Goal: Transaction & Acquisition: Purchase product/service

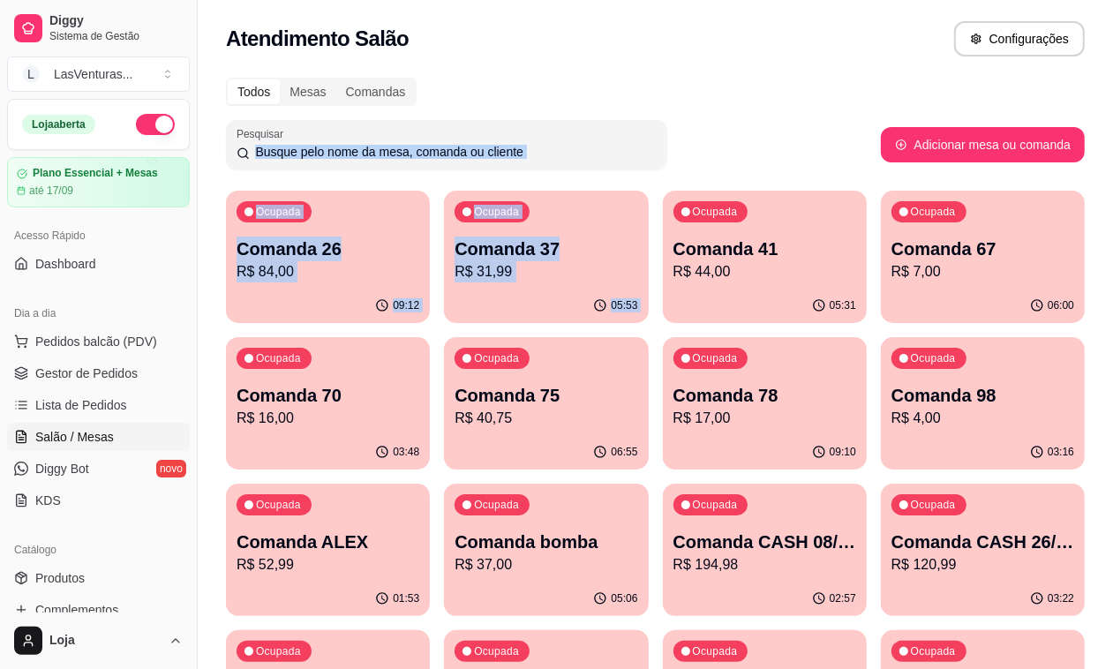
scroll to position [49, 0]
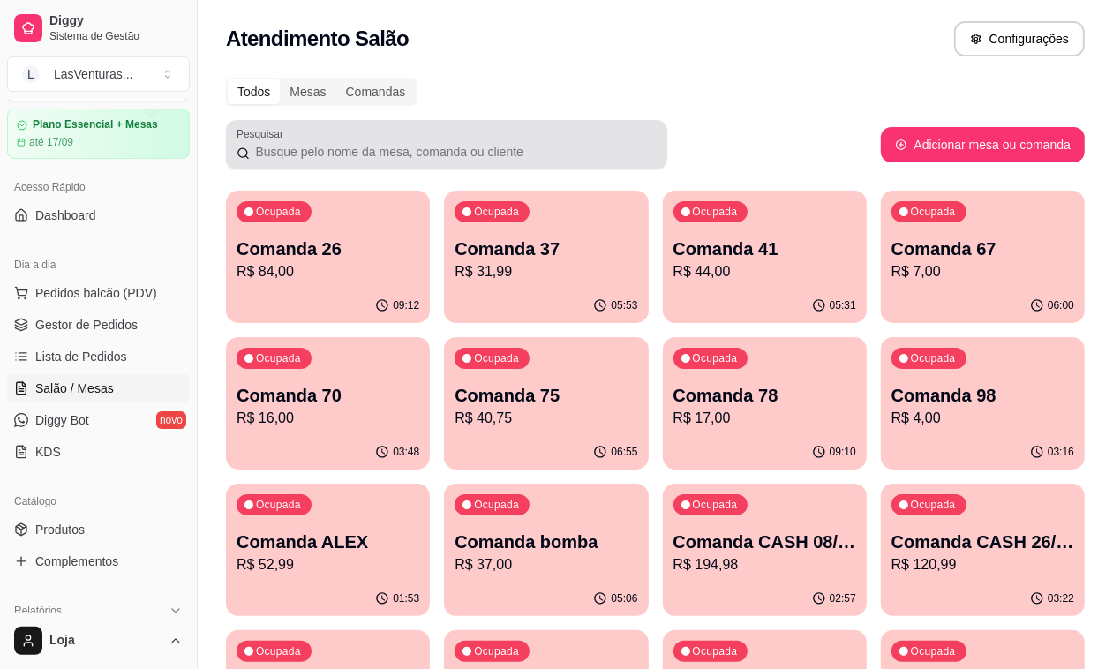
click at [637, 129] on div at bounding box center [447, 144] width 420 height 35
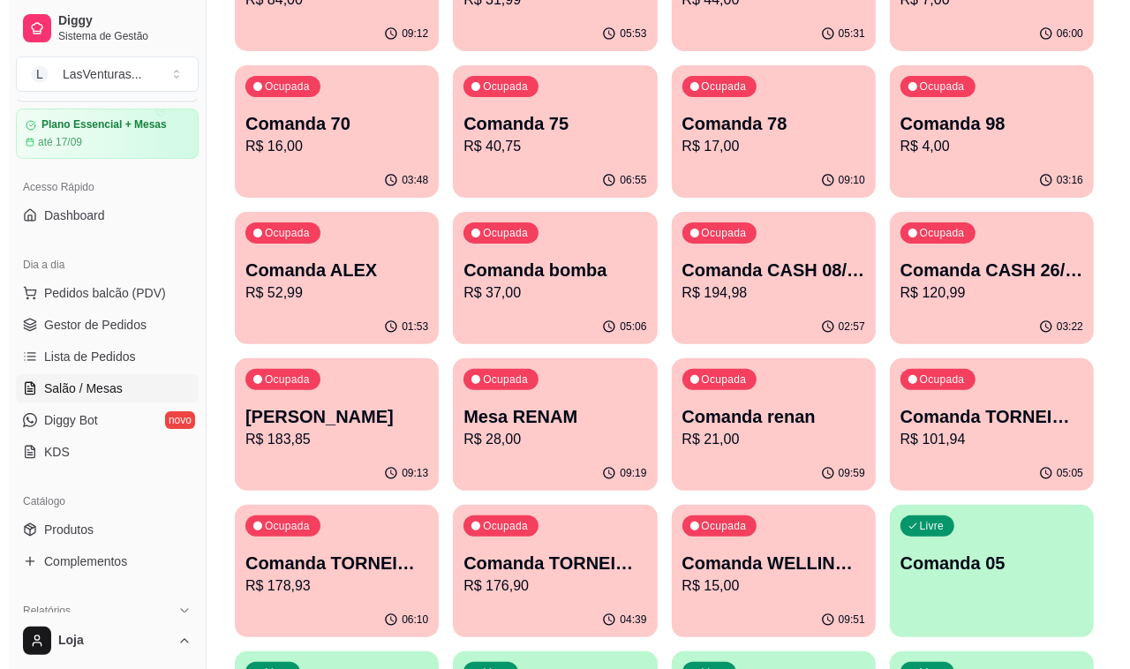
scroll to position [331, 0]
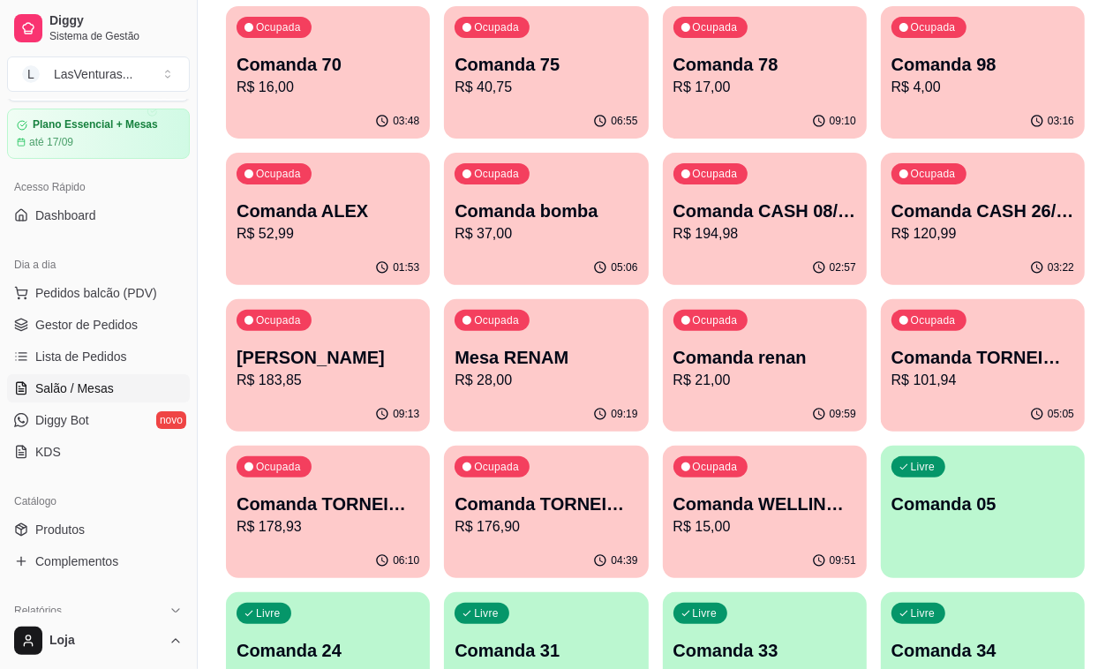
click at [674, 218] on p "Comanda CASH 08/09" at bounding box center [765, 211] width 183 height 25
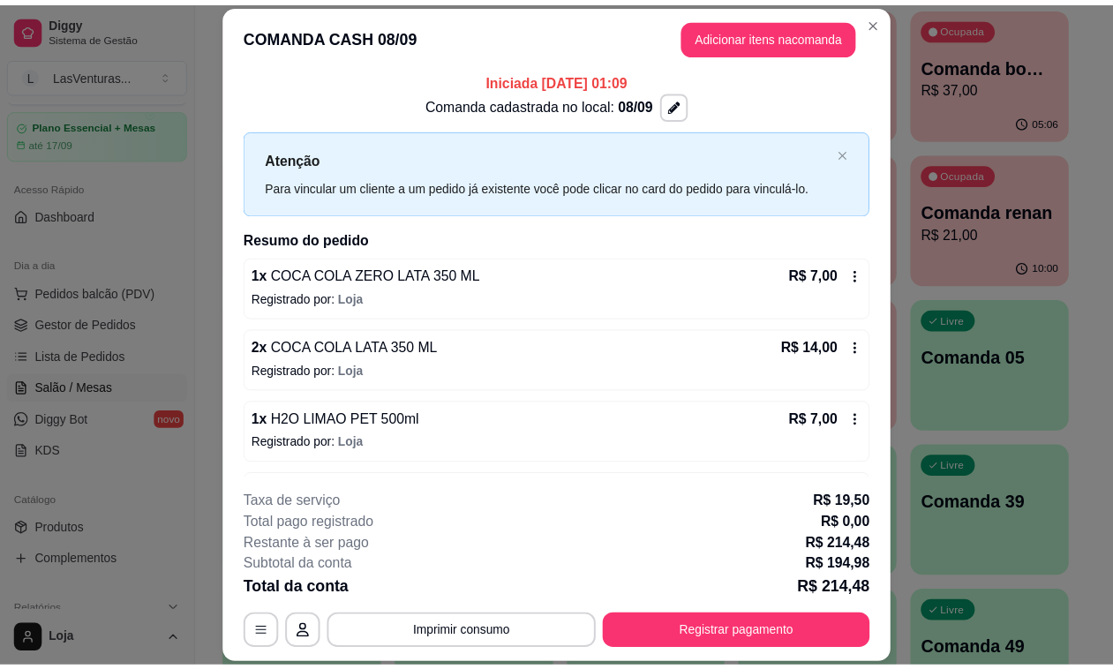
scroll to position [0, 0]
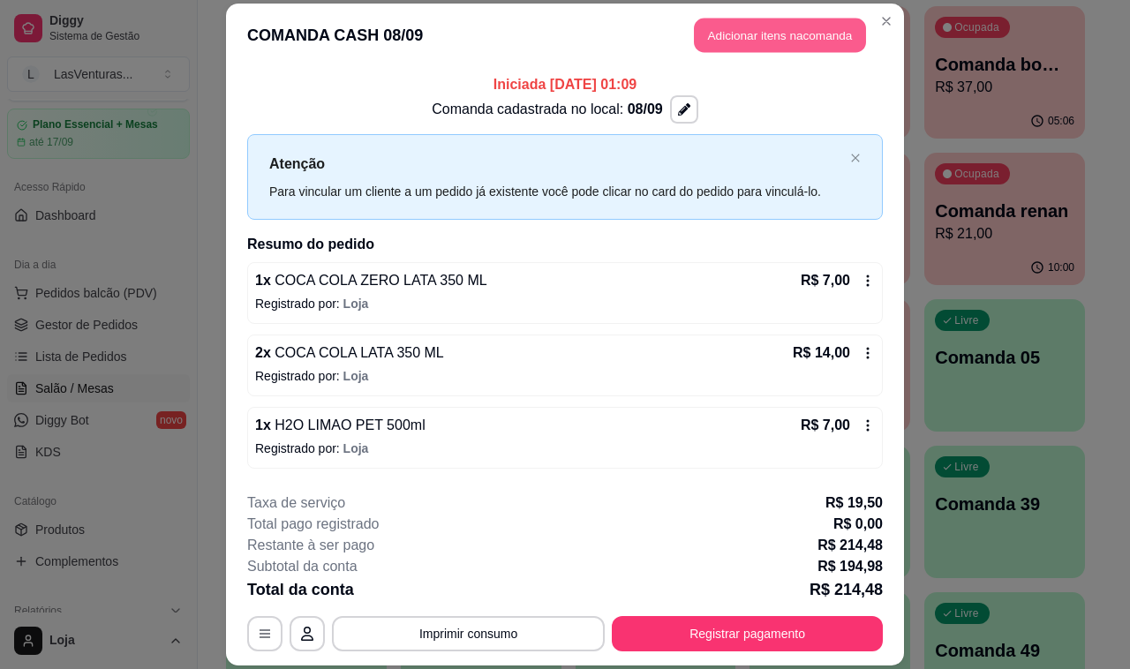
click at [792, 28] on button "Adicionar itens na comanda" at bounding box center [780, 35] width 172 height 34
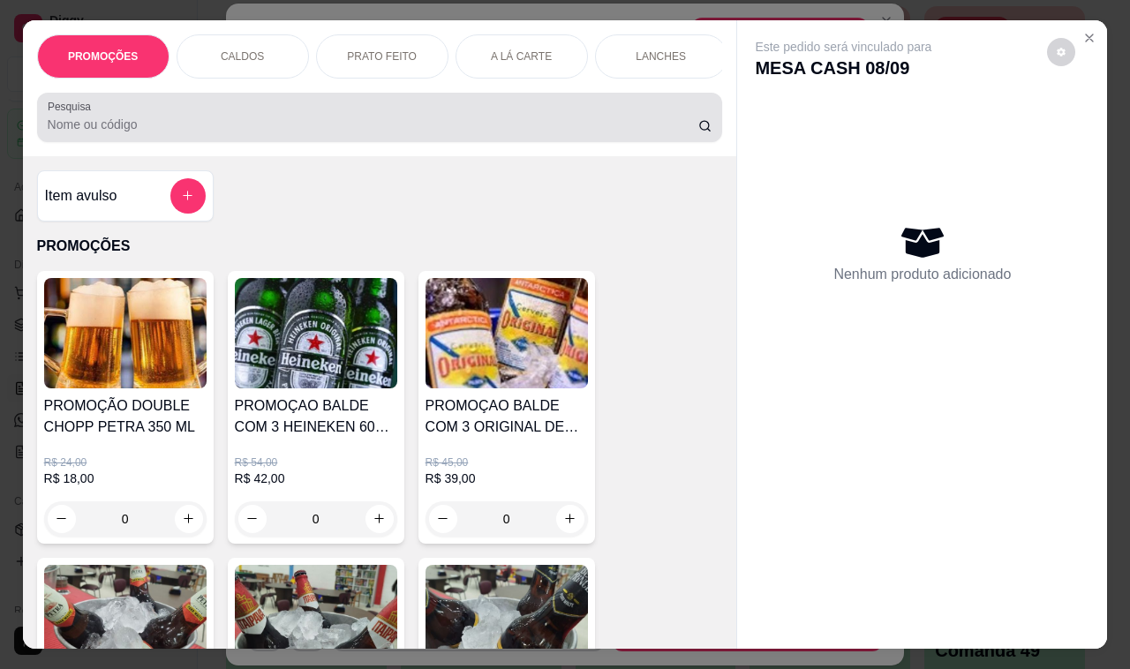
click at [275, 133] on input "Pesquisa" at bounding box center [373, 125] width 651 height 18
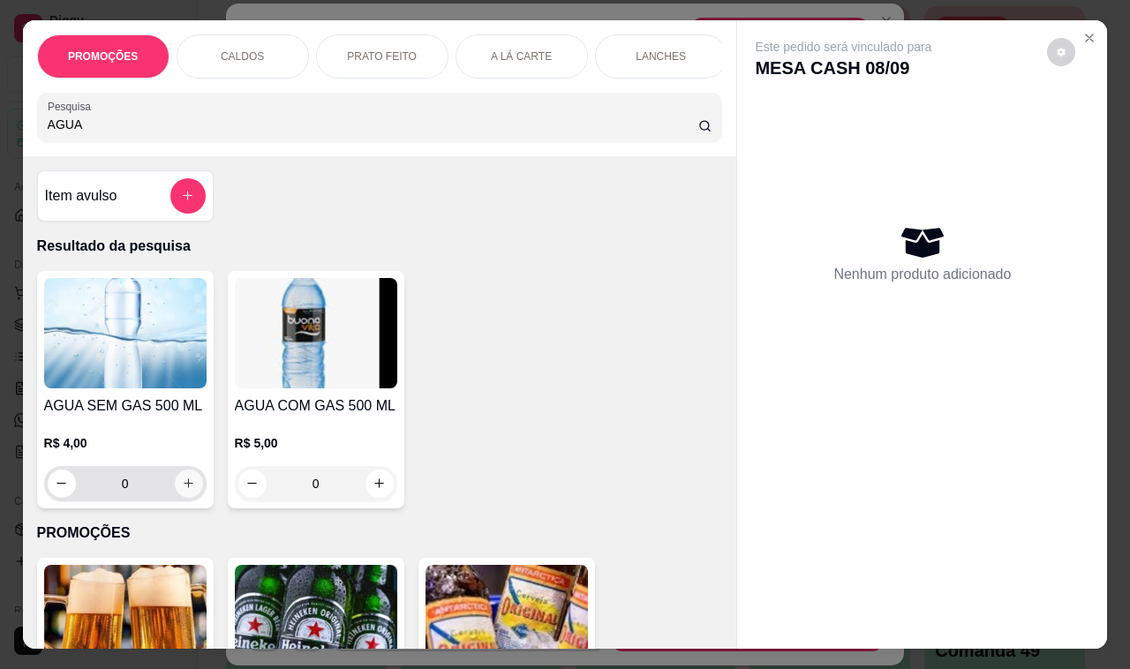
type input "AGUA"
click at [182, 490] on icon "increase-product-quantity" at bounding box center [188, 483] width 13 height 13
type input "1"
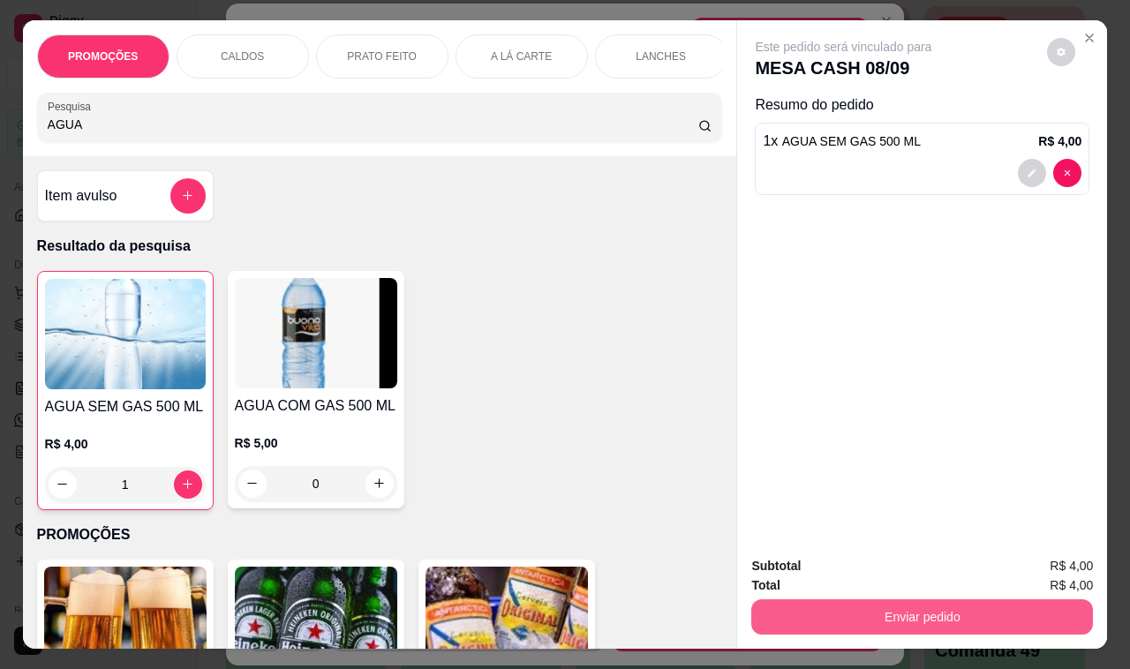
click at [872, 607] on button "Enviar pedido" at bounding box center [922, 616] width 342 height 35
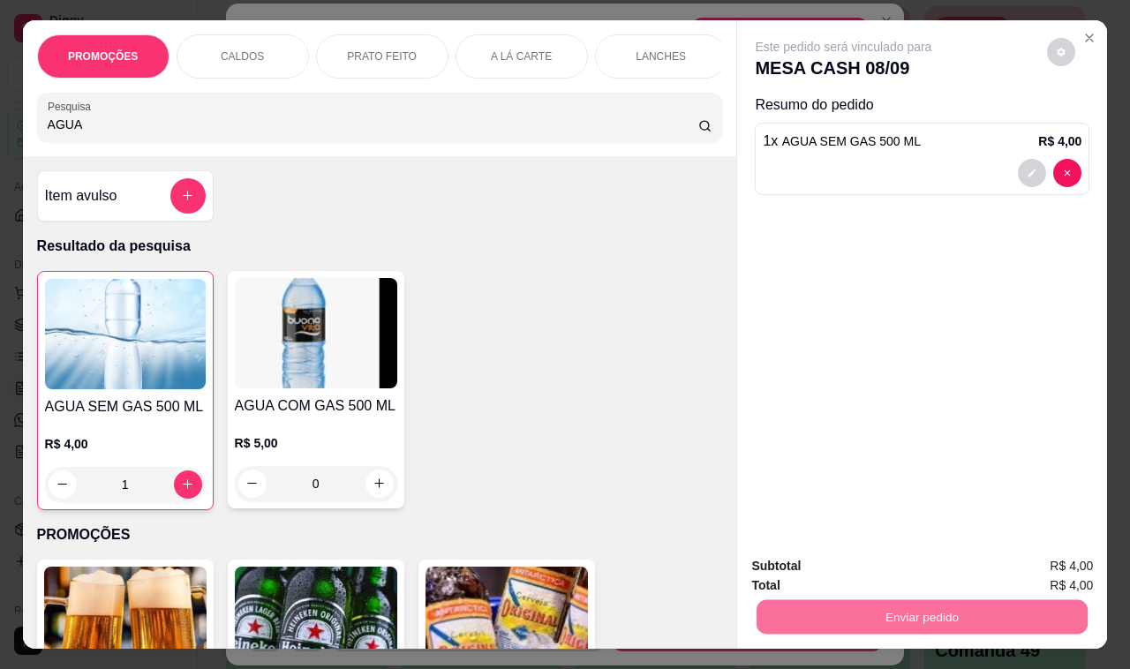
click at [893, 572] on button "Não registrar e enviar pedido" at bounding box center [863, 566] width 184 height 34
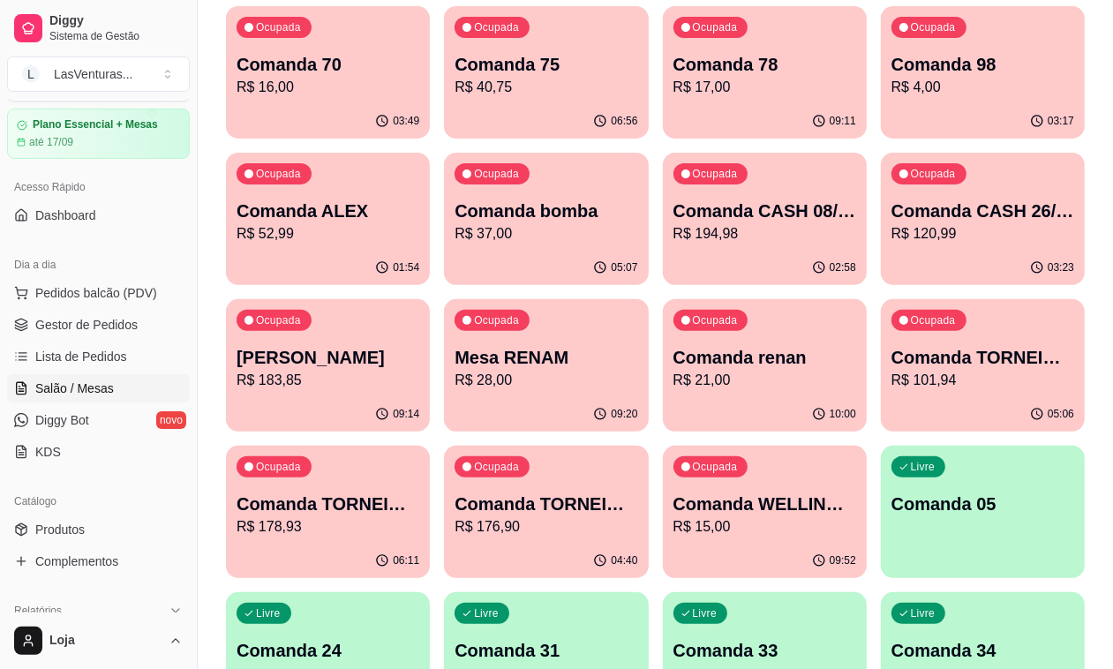
click at [637, 223] on p "R$ 37,00" at bounding box center [546, 233] width 183 height 21
click at [892, 57] on p "Comanda 98" at bounding box center [983, 64] width 183 height 25
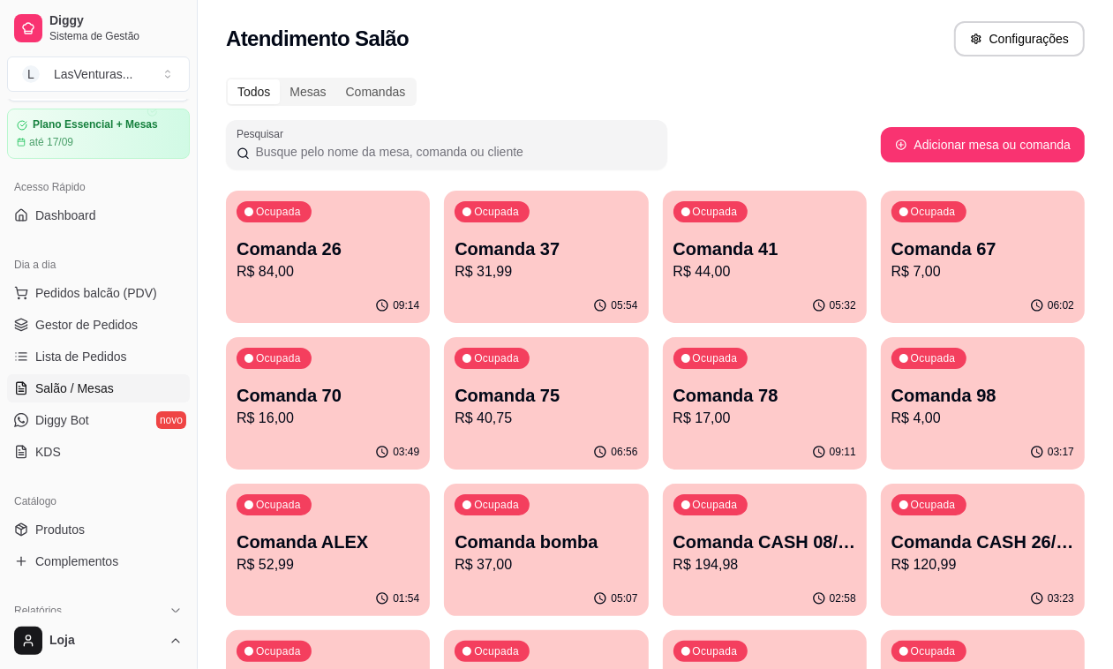
click at [419, 408] on p "R$ 16,00" at bounding box center [328, 418] width 183 height 21
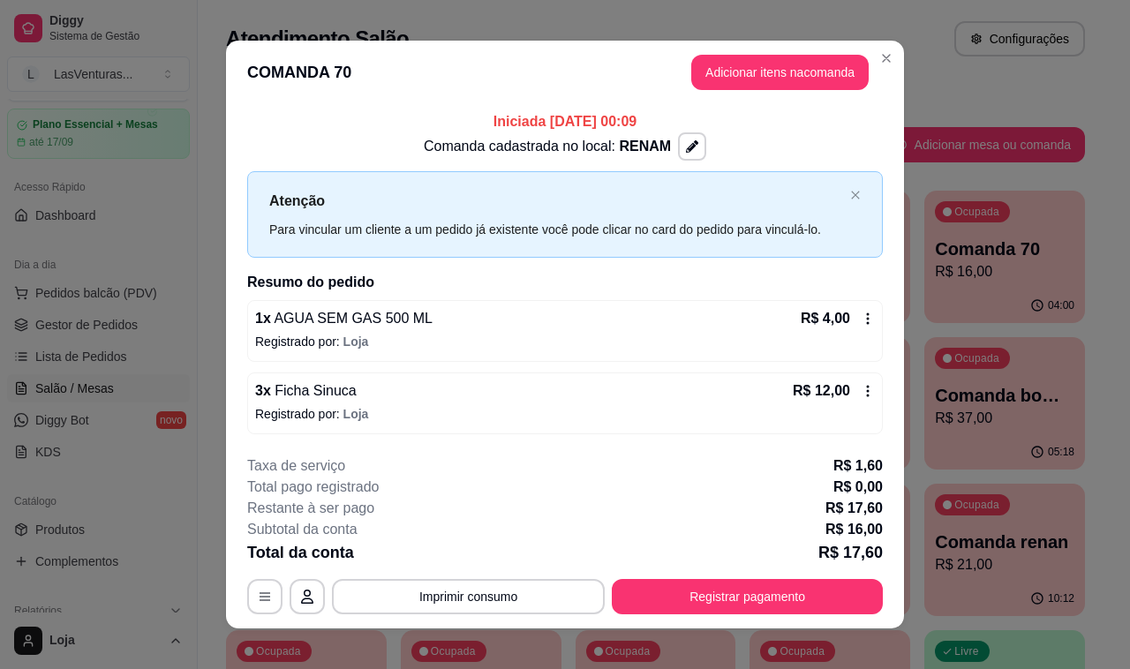
click at [862, 389] on icon at bounding box center [868, 391] width 14 height 14
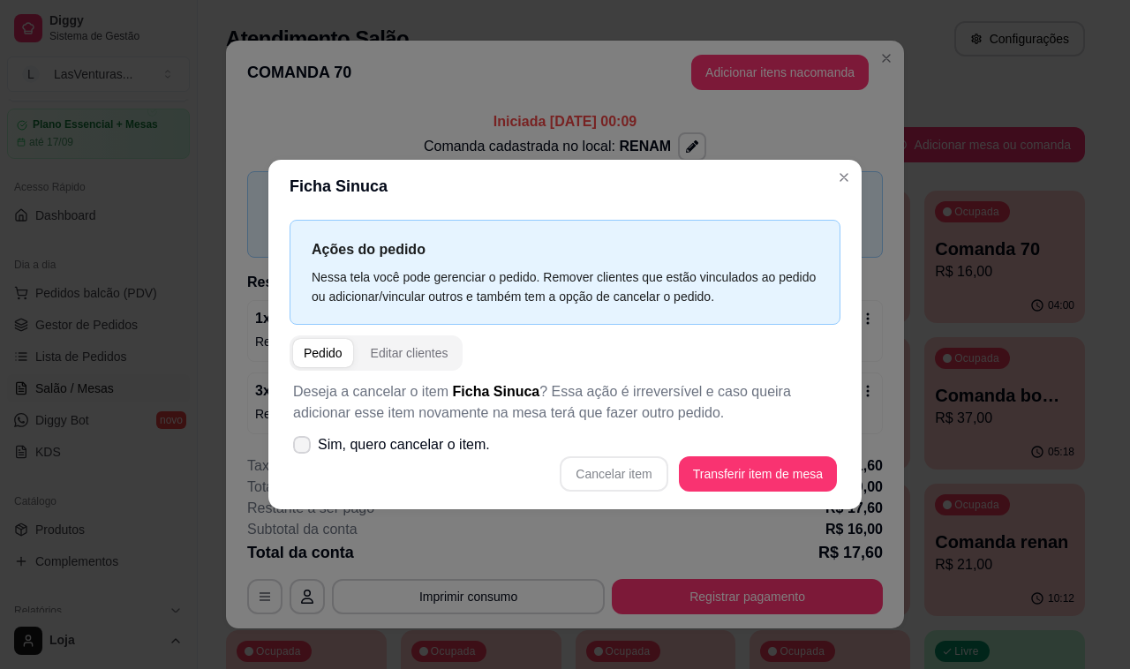
click at [412, 439] on span "Sim, quero cancelar o item." at bounding box center [404, 444] width 172 height 21
click at [304, 448] on input "Sim, quero cancelar o item." at bounding box center [297, 453] width 11 height 11
checkbox input "true"
click at [599, 466] on button "Cancelar item" at bounding box center [614, 473] width 108 height 35
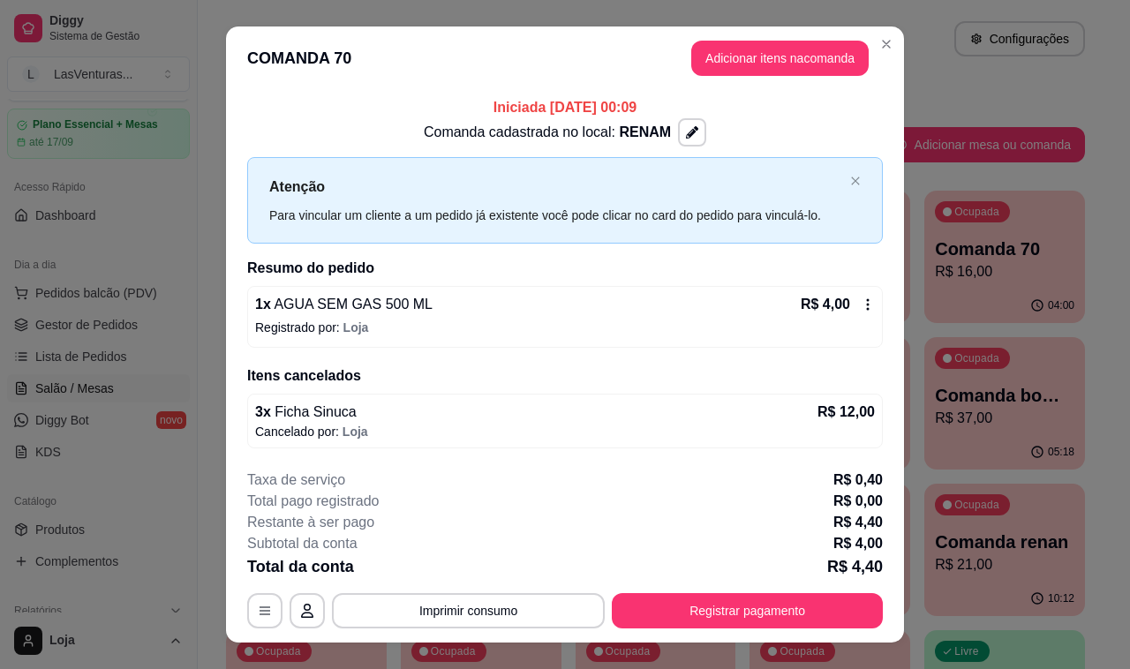
click at [867, 307] on icon at bounding box center [868, 303] width 3 height 11
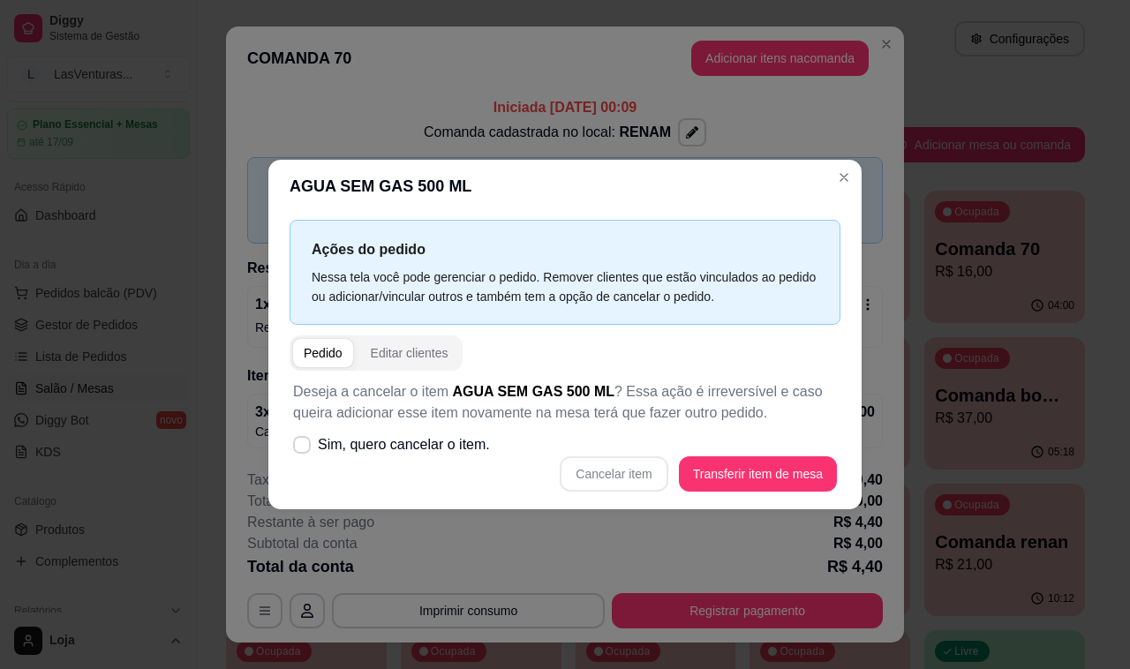
click at [494, 448] on div "Deseja a cancelar o item AGUA SEM GAS 500 ML ? Essa ação é irreversível e caso …" at bounding box center [565, 437] width 551 height 132
click at [464, 448] on span "Sim, quero cancelar o item." at bounding box center [404, 444] width 172 height 21
click at [304, 448] on input "Sim, quero cancelar o item." at bounding box center [297, 453] width 11 height 11
checkbox input "true"
click at [634, 479] on button "Cancelar item" at bounding box center [614, 473] width 108 height 35
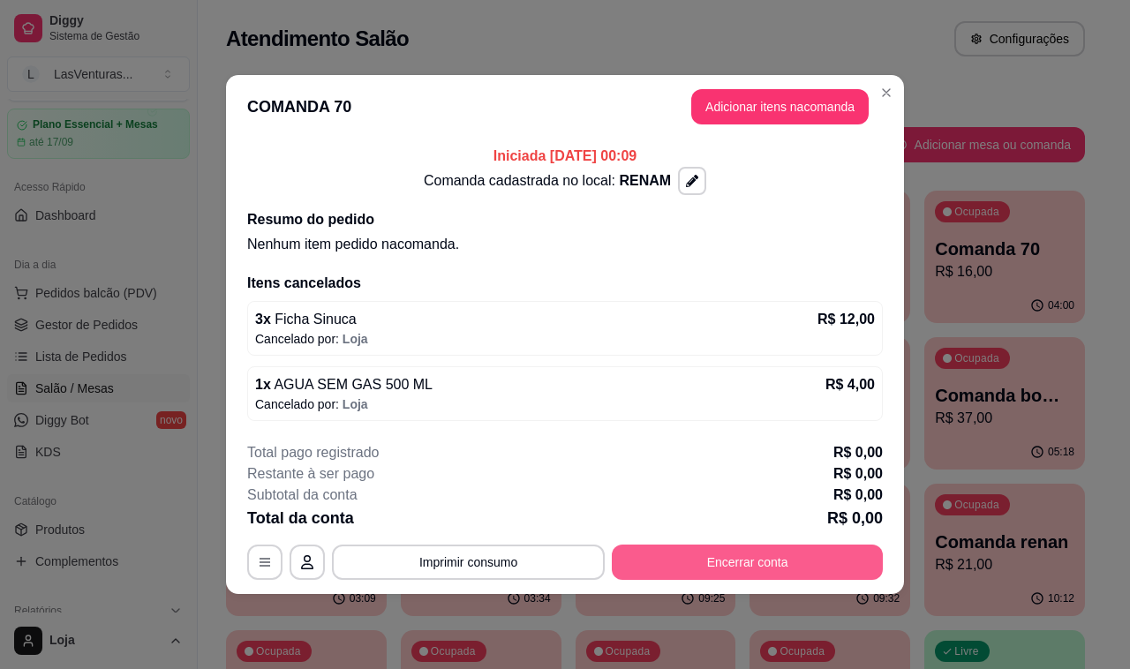
click at [738, 562] on button "Encerrar conta" at bounding box center [747, 562] width 271 height 35
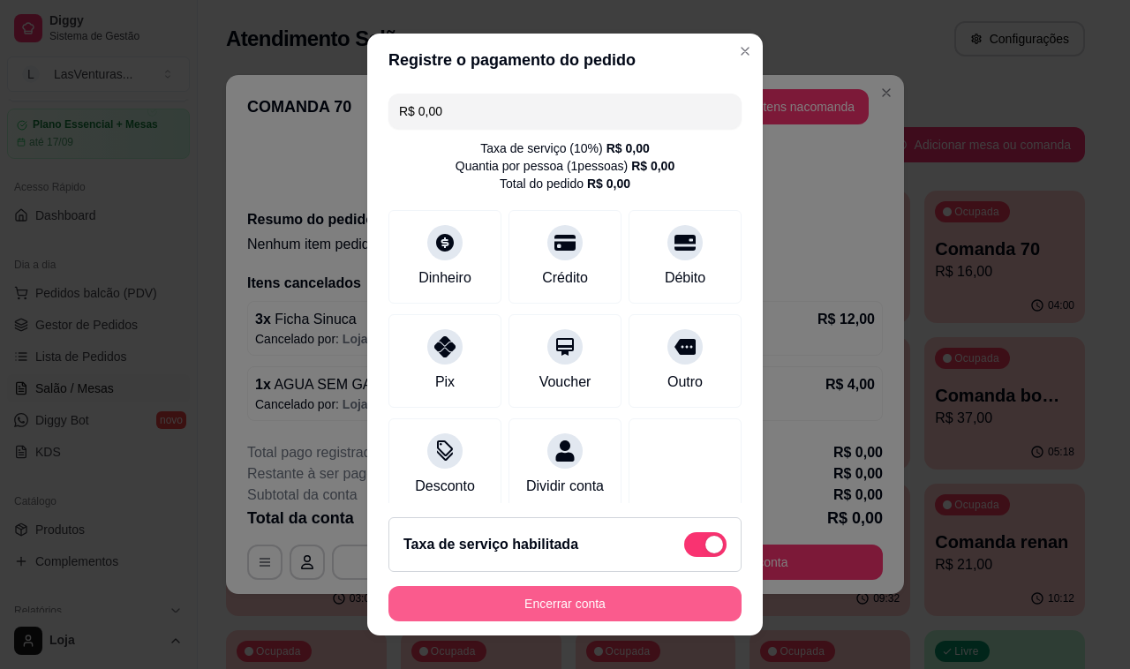
click at [554, 611] on button "Encerrar conta" at bounding box center [564, 603] width 353 height 35
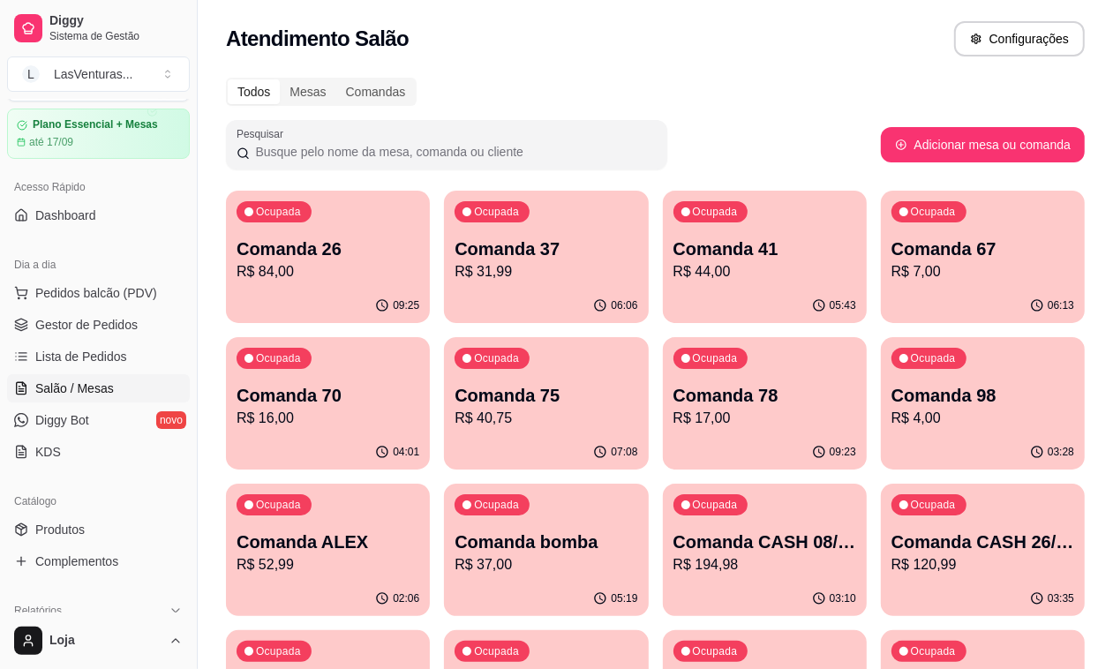
click at [881, 285] on div "Ocupada Comanda 67 R$ 7,00" at bounding box center [983, 240] width 204 height 98
click at [674, 201] on div "Ocupada" at bounding box center [711, 211] width 75 height 21
click at [338, 278] on p "R$ 84,00" at bounding box center [328, 271] width 183 height 21
click at [515, 267] on p "R$ 31,99" at bounding box center [546, 271] width 183 height 21
click at [682, 275] on p "R$ 44,00" at bounding box center [765, 271] width 183 height 21
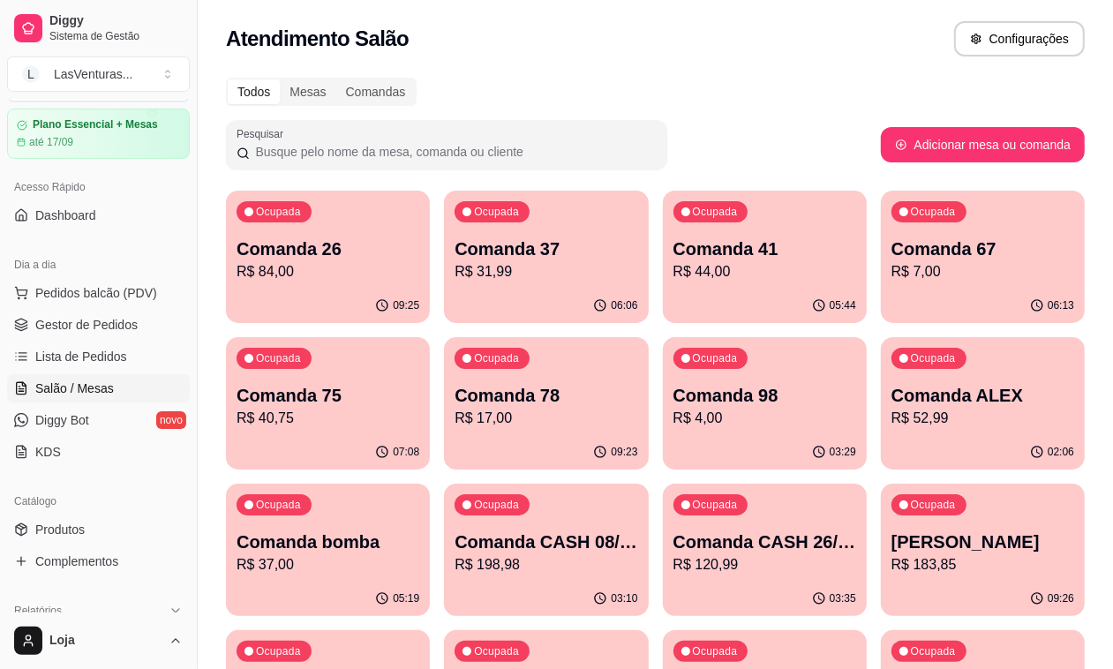
click at [892, 254] on p "Comanda 67" at bounding box center [983, 249] width 183 height 25
click at [417, 408] on p "R$ 40,75" at bounding box center [327, 418] width 177 height 20
click at [663, 437] on div "03:29" at bounding box center [765, 452] width 204 height 34
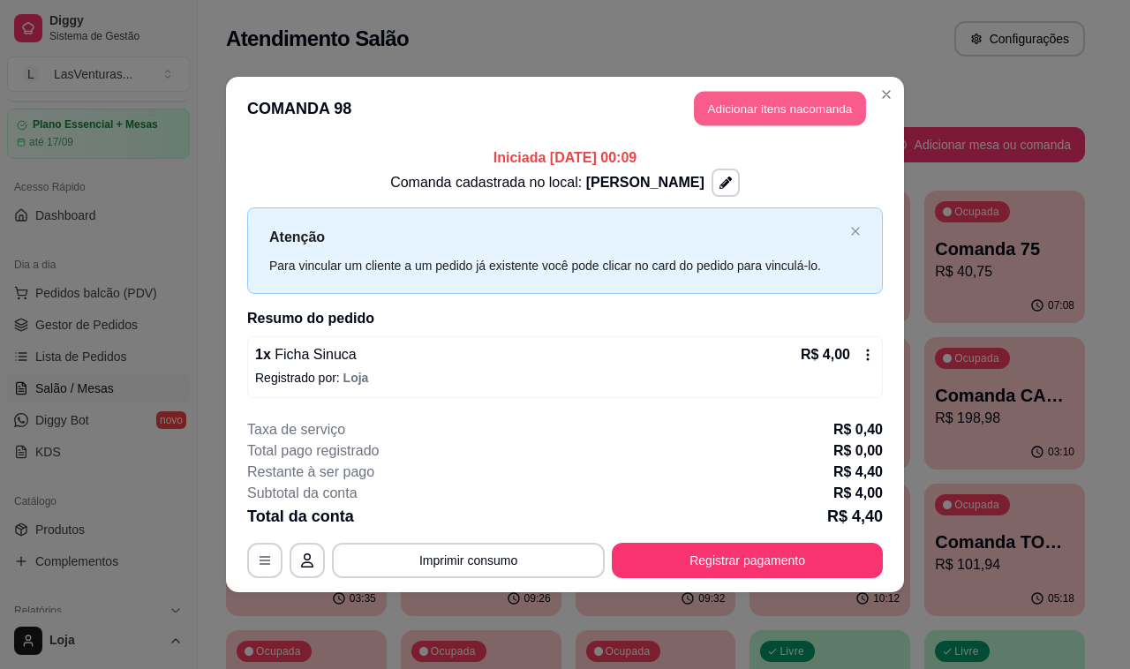
click at [771, 124] on button "Adicionar itens na comanda" at bounding box center [780, 109] width 172 height 34
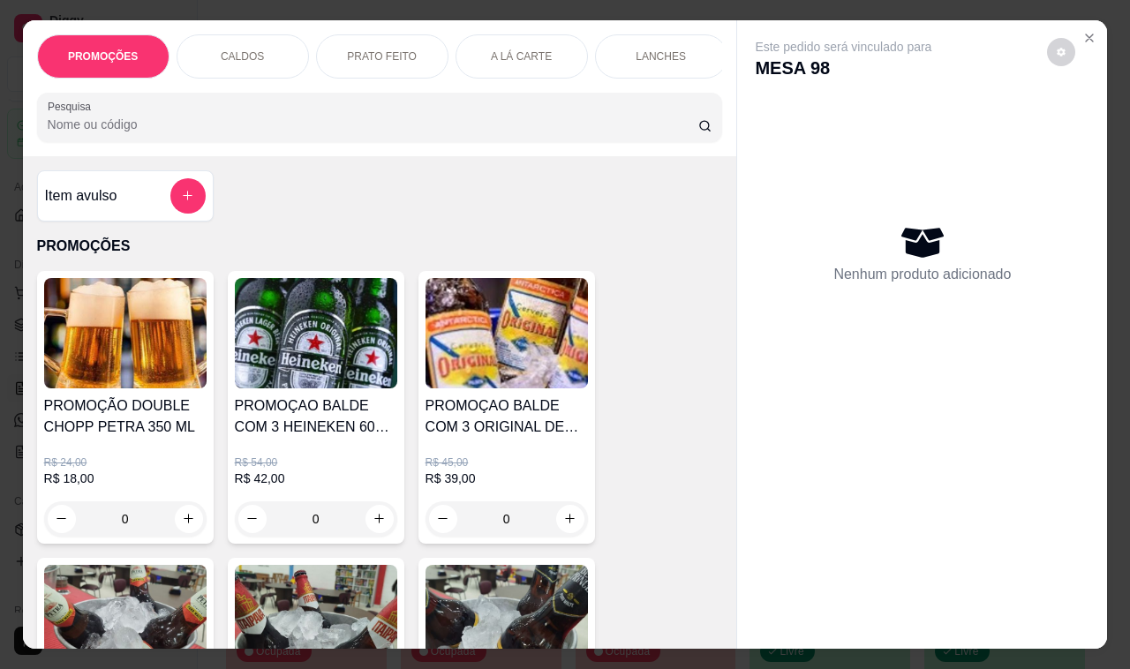
click at [168, 133] on input "Pesquisa" at bounding box center [373, 125] width 651 height 18
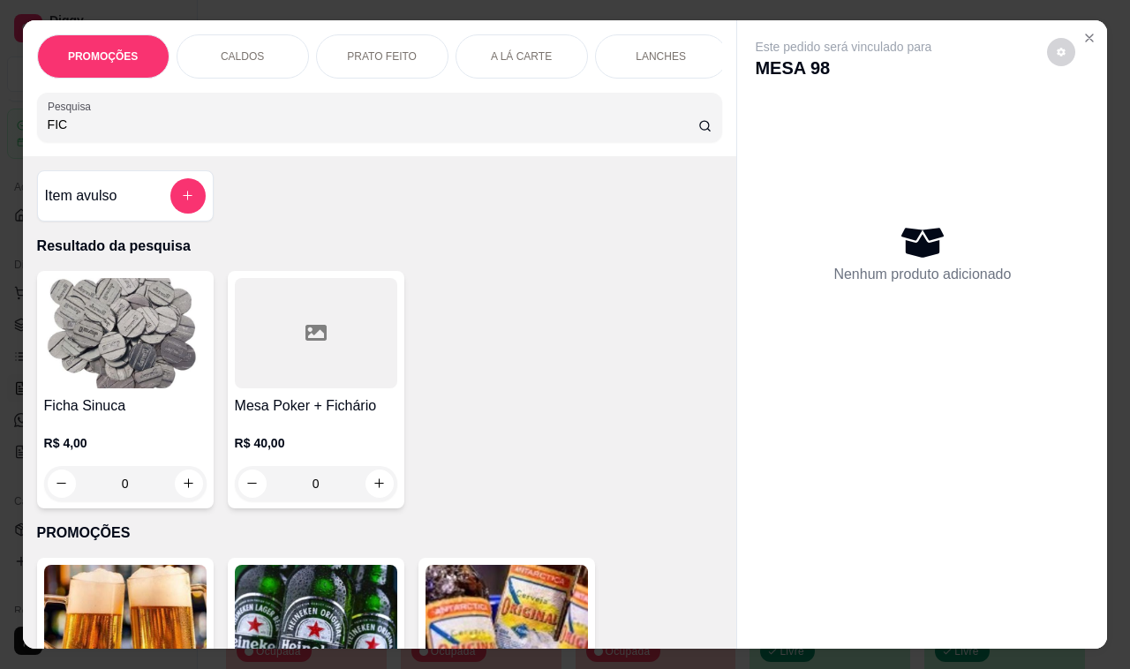
type input "FIC"
click at [178, 482] on button "increase-product-quantity" at bounding box center [188, 483] width 27 height 27
type input "2"
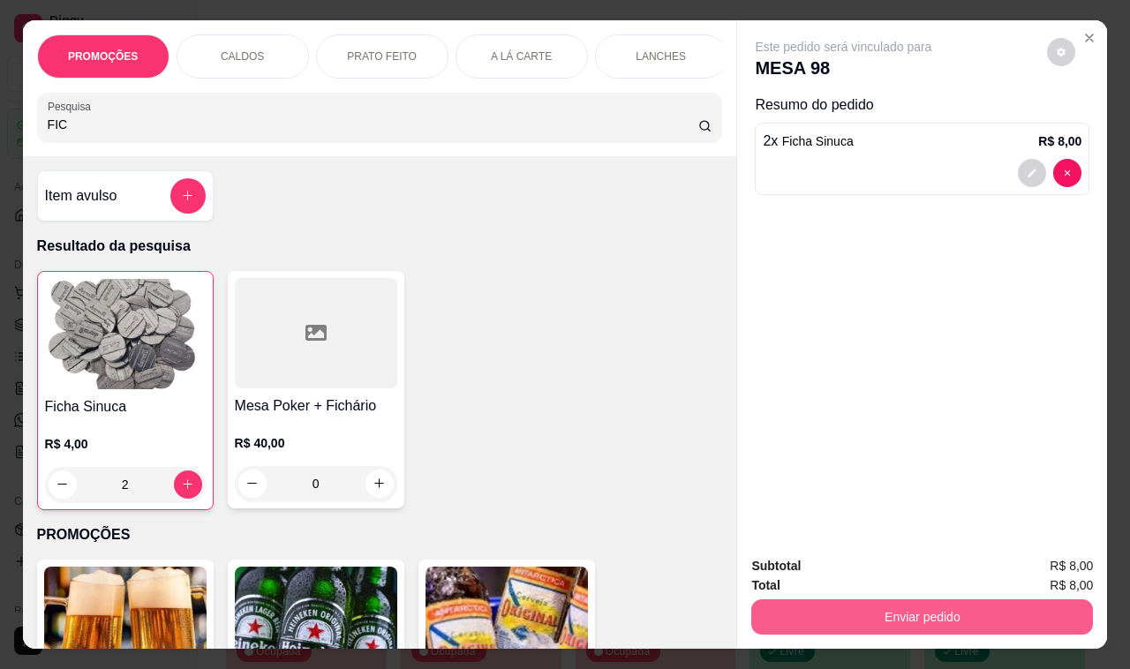
click at [960, 607] on button "Enviar pedido" at bounding box center [922, 616] width 342 height 35
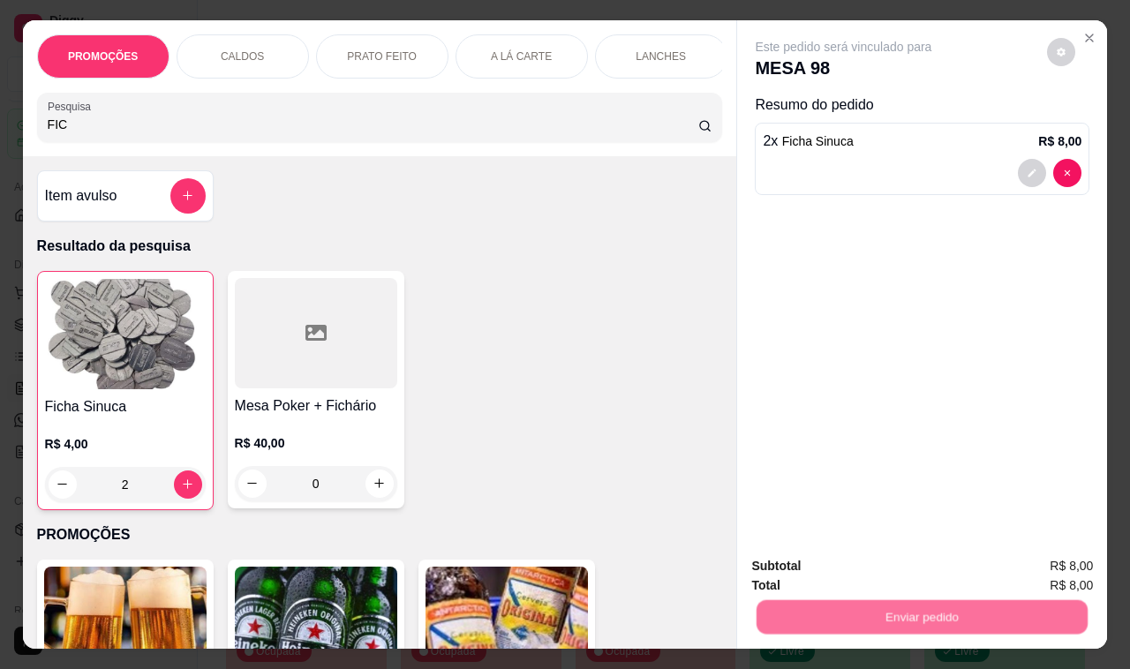
click at [859, 563] on button "Não registrar e enviar pedido" at bounding box center [862, 565] width 178 height 33
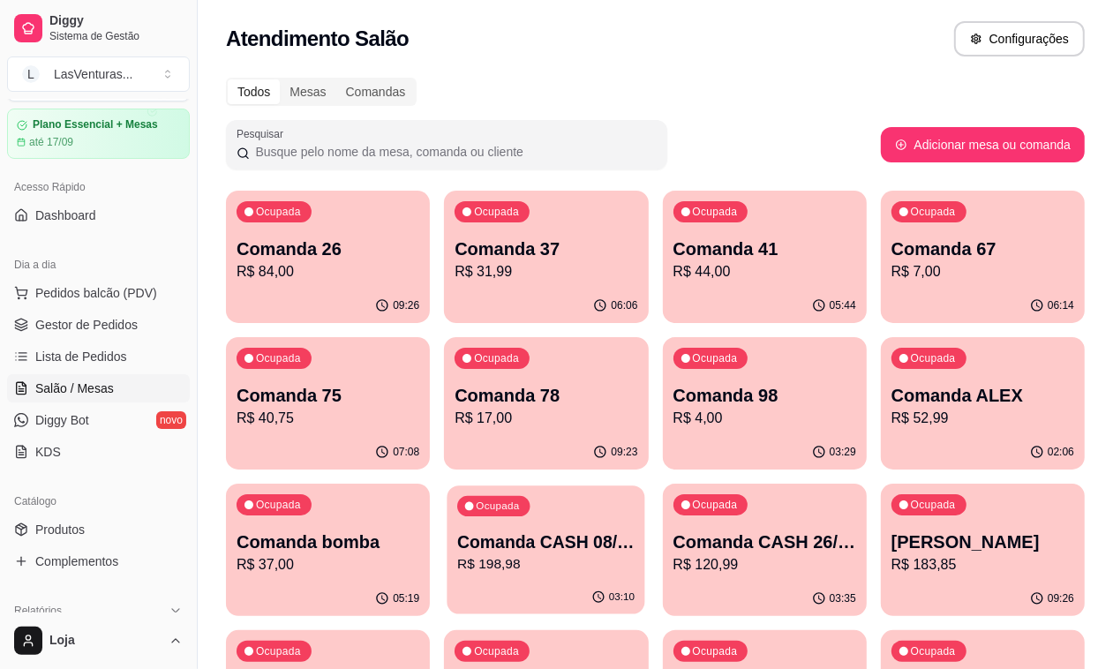
click at [635, 554] on p "R$ 198,98" at bounding box center [545, 564] width 177 height 20
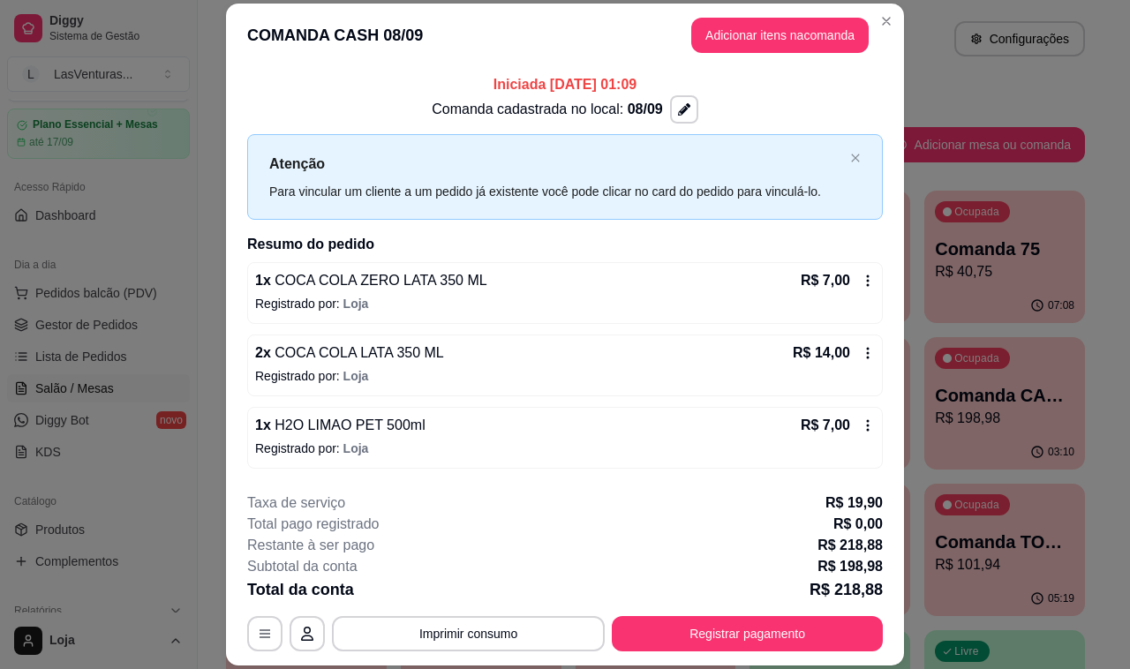
click at [758, 34] on button "Adicionar itens na comanda" at bounding box center [779, 35] width 177 height 35
click at [368, 108] on div at bounding box center [380, 117] width 665 height 35
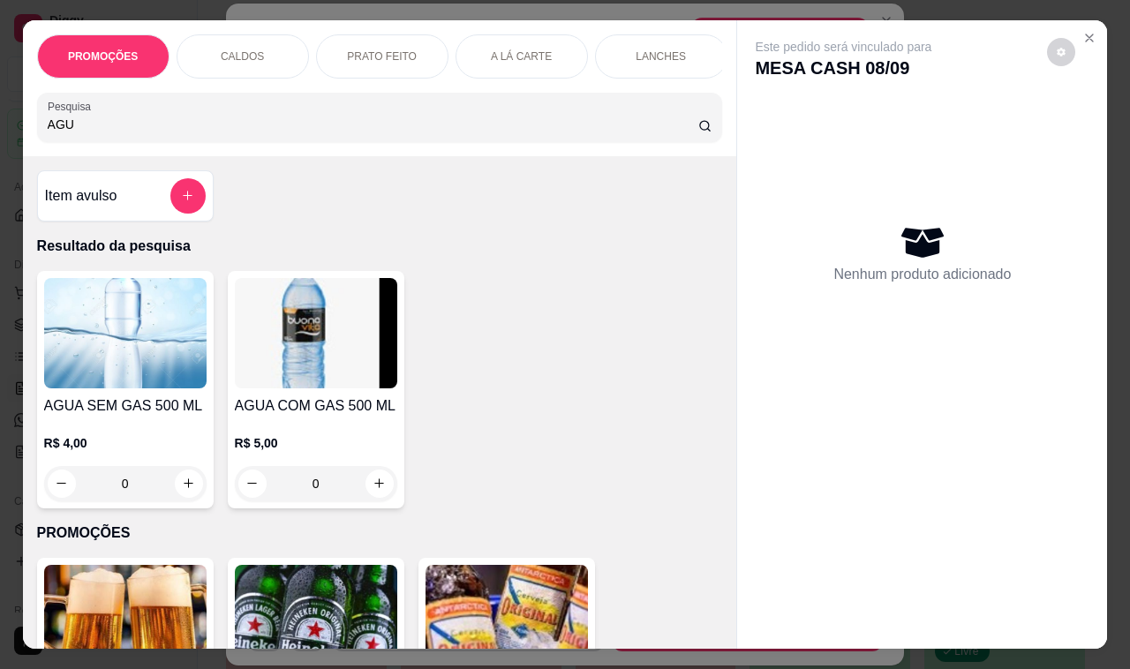
type input "AGU"
click at [182, 490] on icon "increase-product-quantity" at bounding box center [188, 483] width 13 height 13
type input "1"
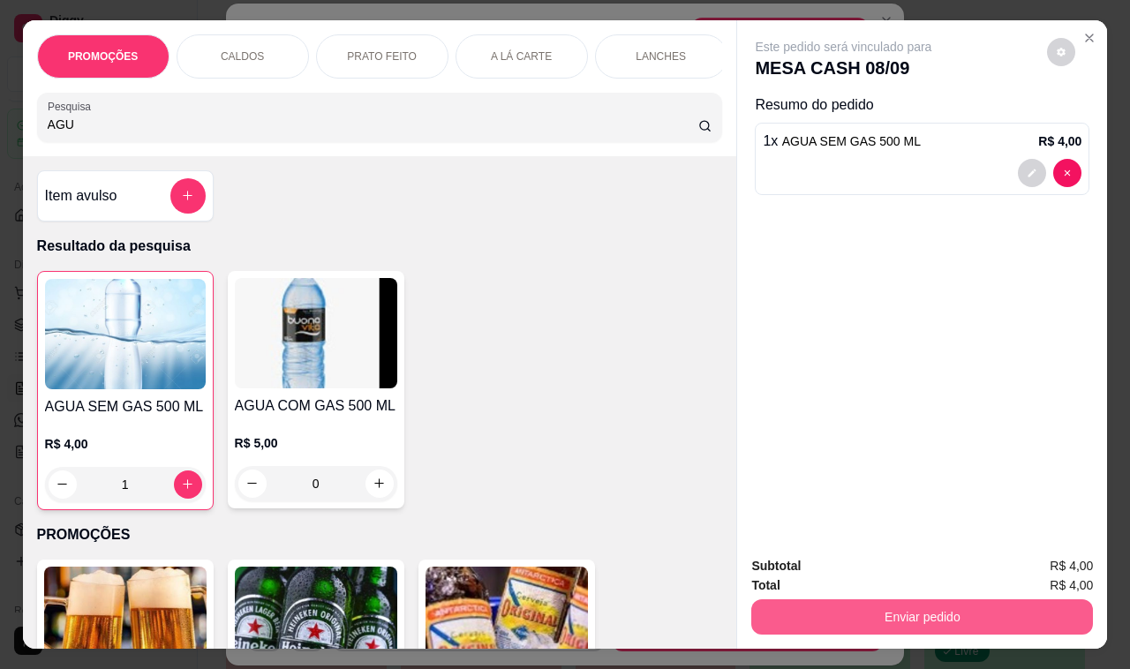
click at [790, 600] on button "Enviar pedido" at bounding box center [922, 616] width 342 height 35
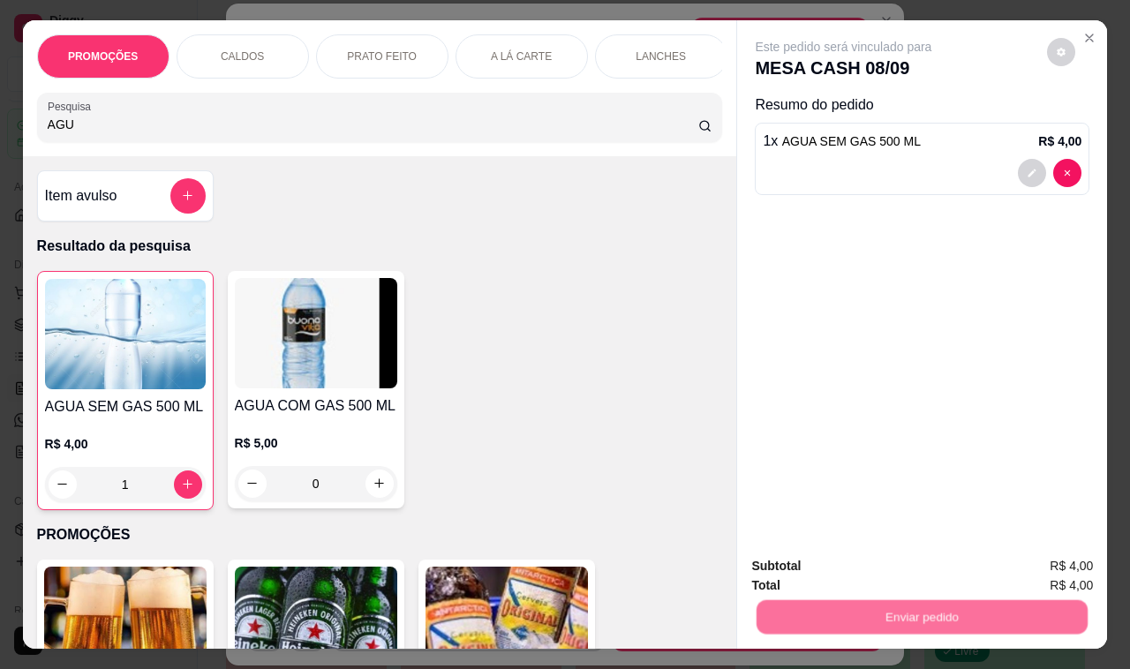
click at [809, 563] on button "Não registrar e enviar pedido" at bounding box center [863, 566] width 184 height 34
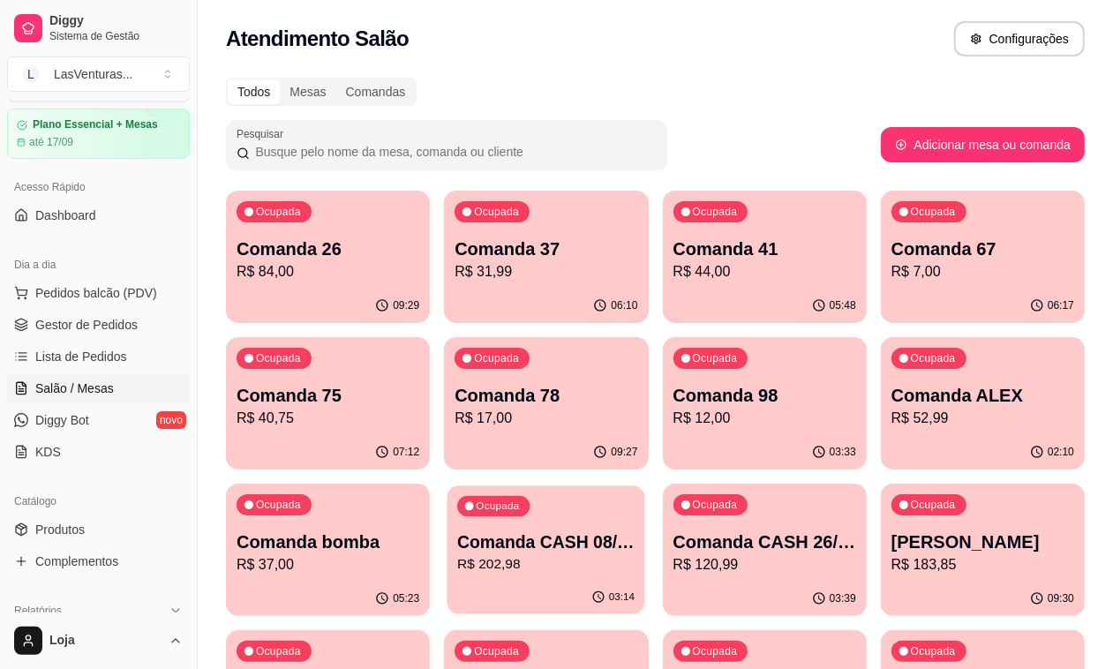
click at [635, 531] on p "Comanda CASH 08/09" at bounding box center [545, 543] width 177 height 24
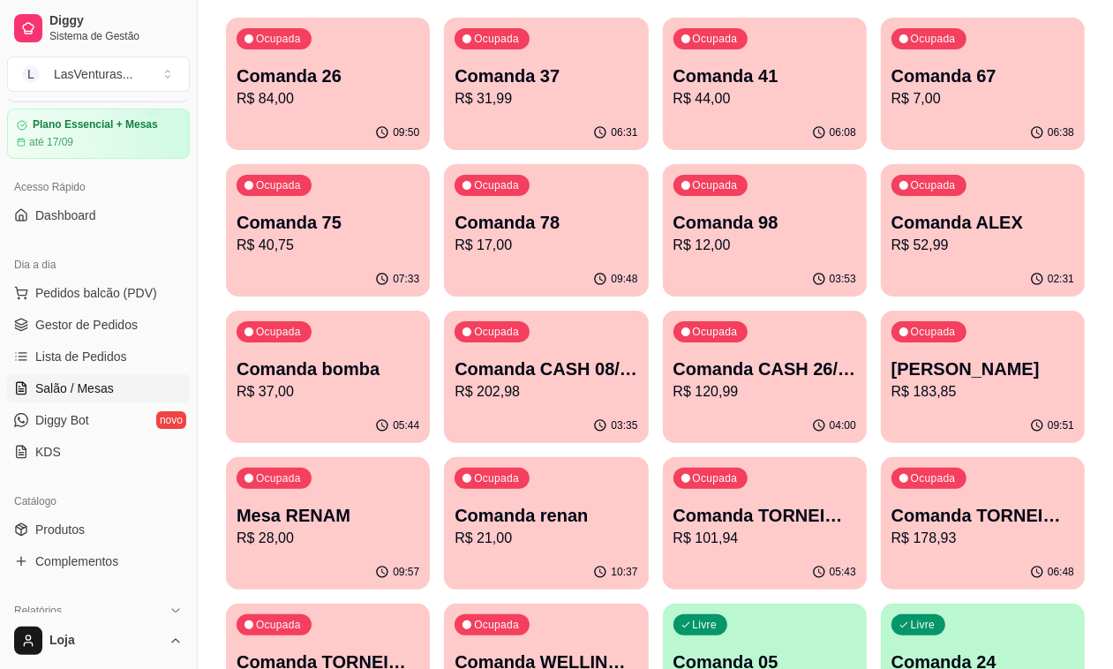
scroll to position [221, 0]
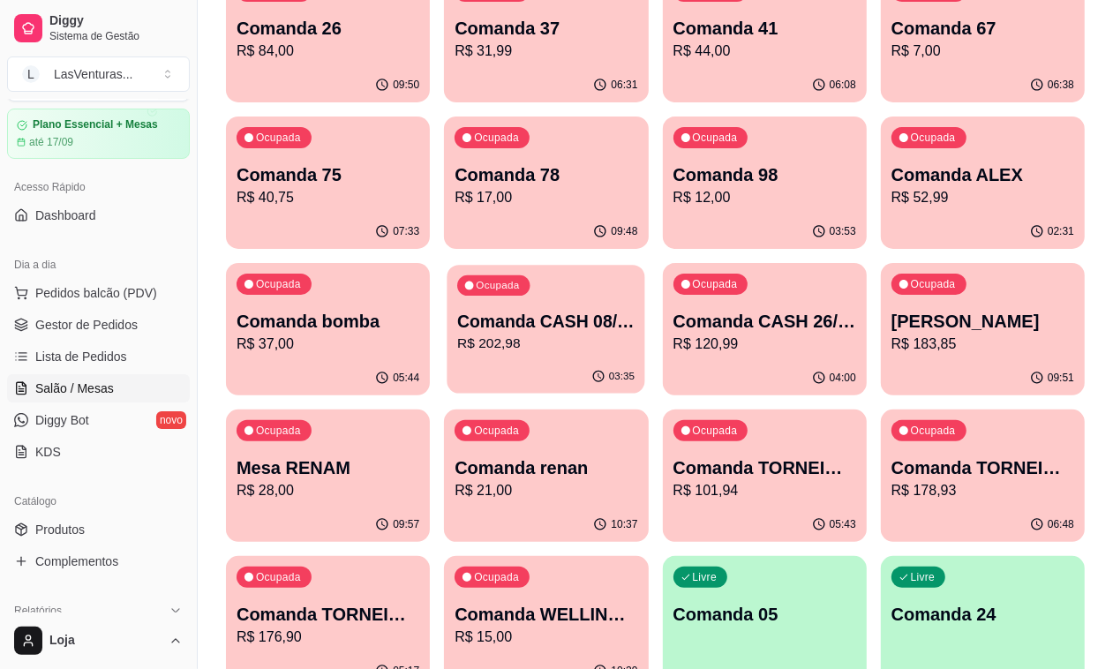
click at [635, 310] on p "Comanda CASH 08/09" at bounding box center [545, 322] width 177 height 24
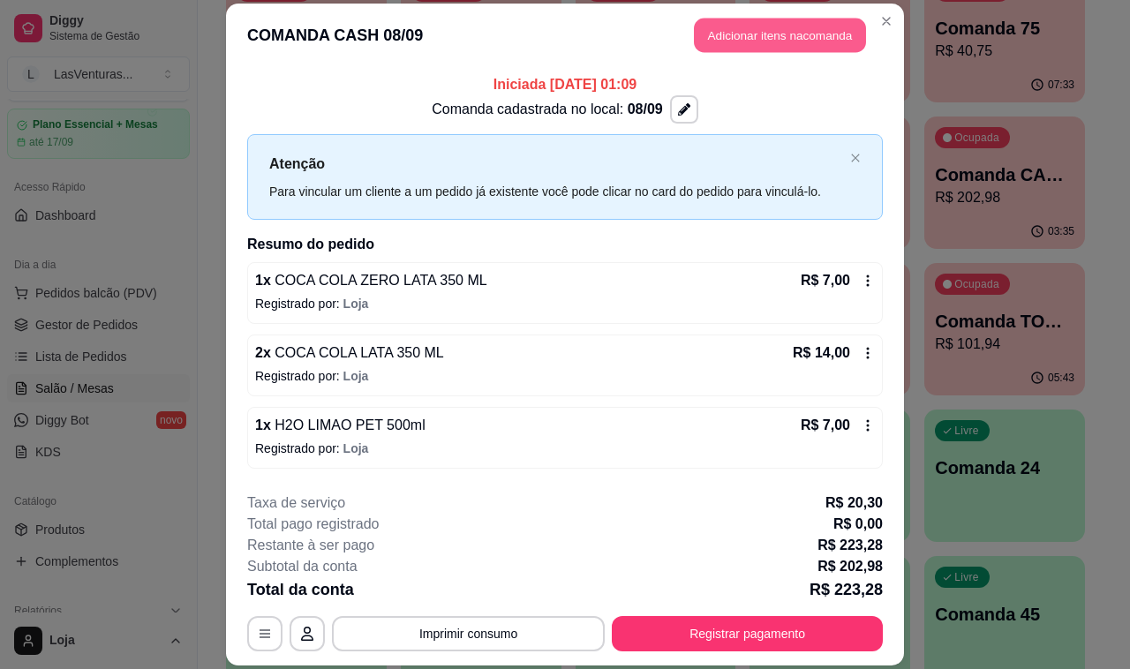
click at [795, 38] on button "Adicionar itens na comanda" at bounding box center [780, 35] width 172 height 34
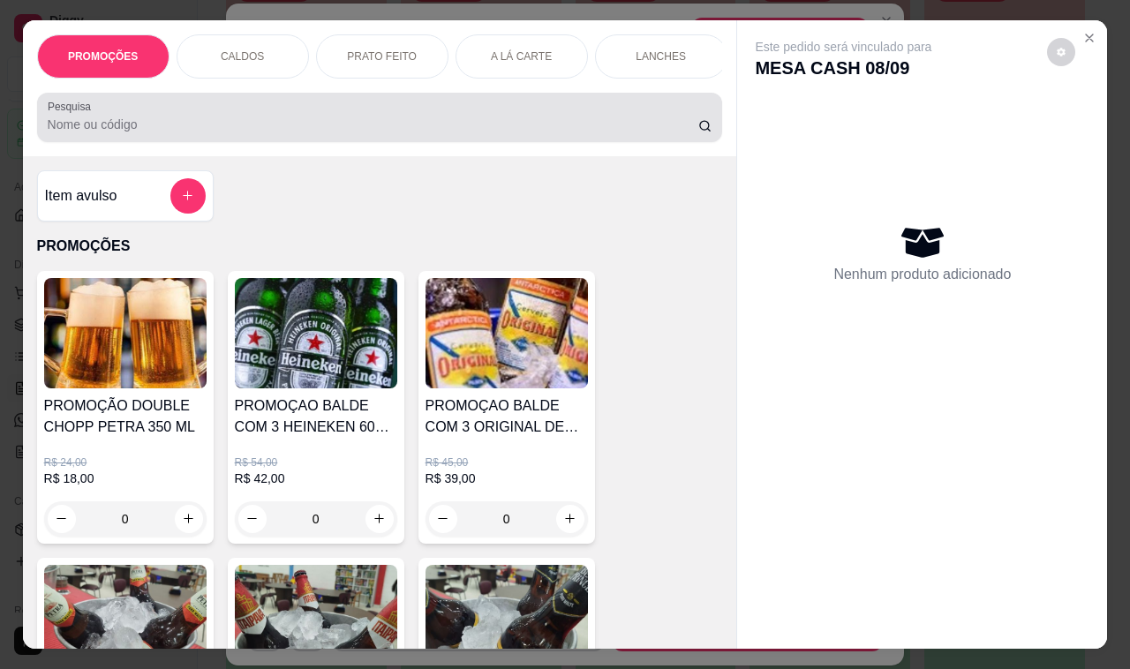
click at [247, 119] on div at bounding box center [380, 117] width 665 height 35
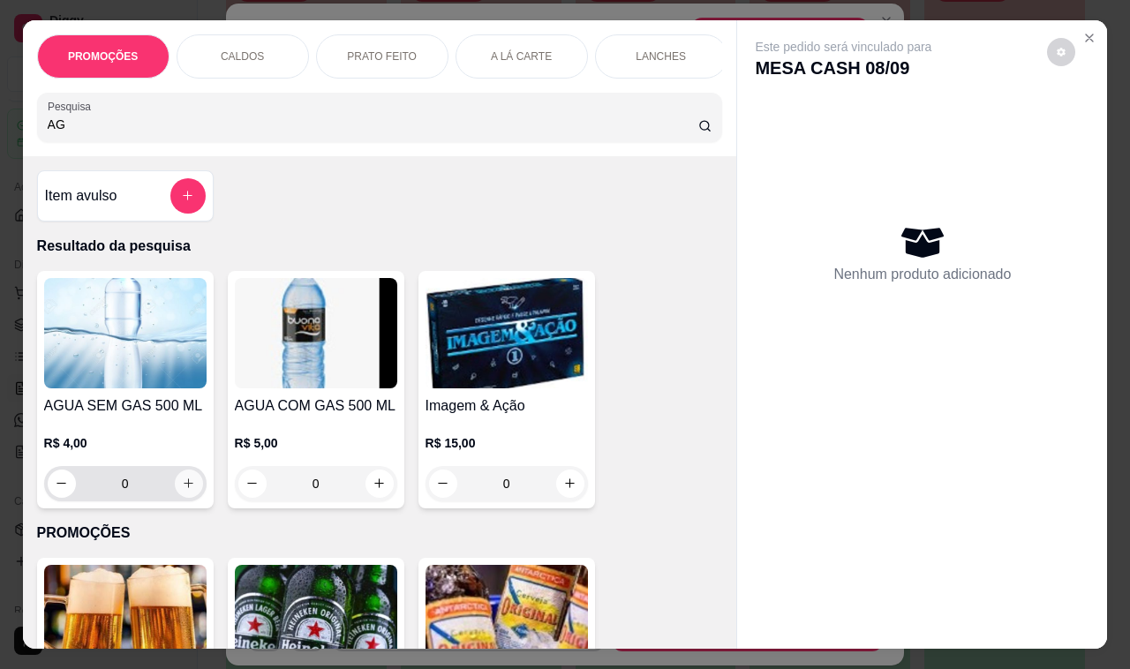
type input "AG"
click at [185, 490] on icon "increase-product-quantity" at bounding box center [188, 483] width 13 height 13
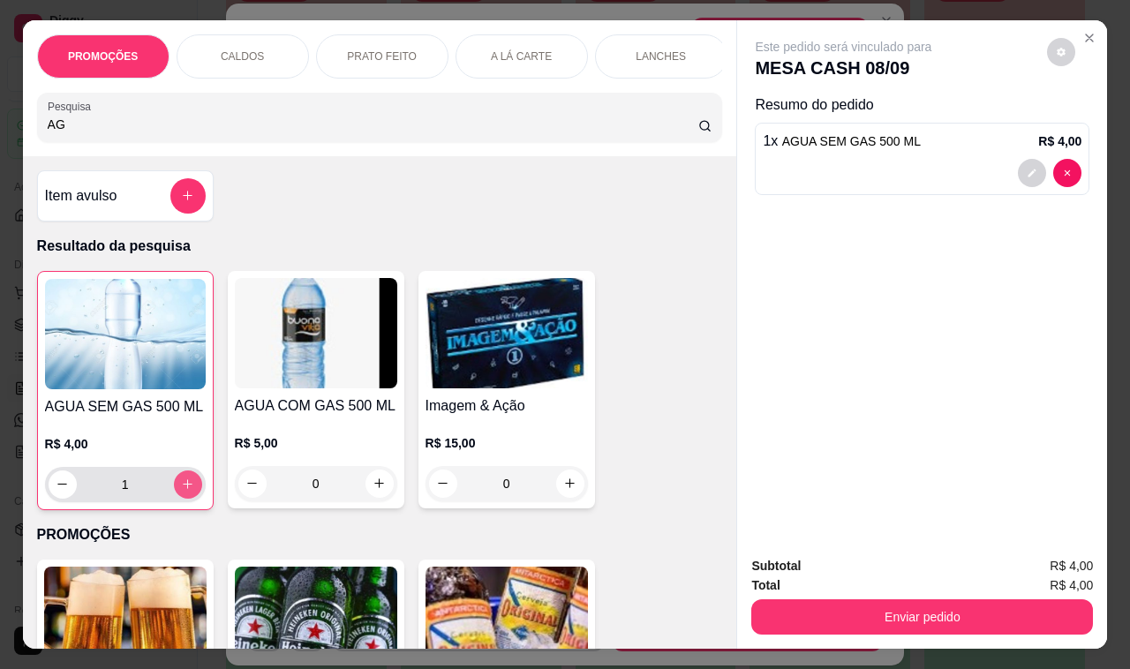
type input "1"
click at [177, 132] on input "AG" at bounding box center [373, 125] width 651 height 18
type input "A"
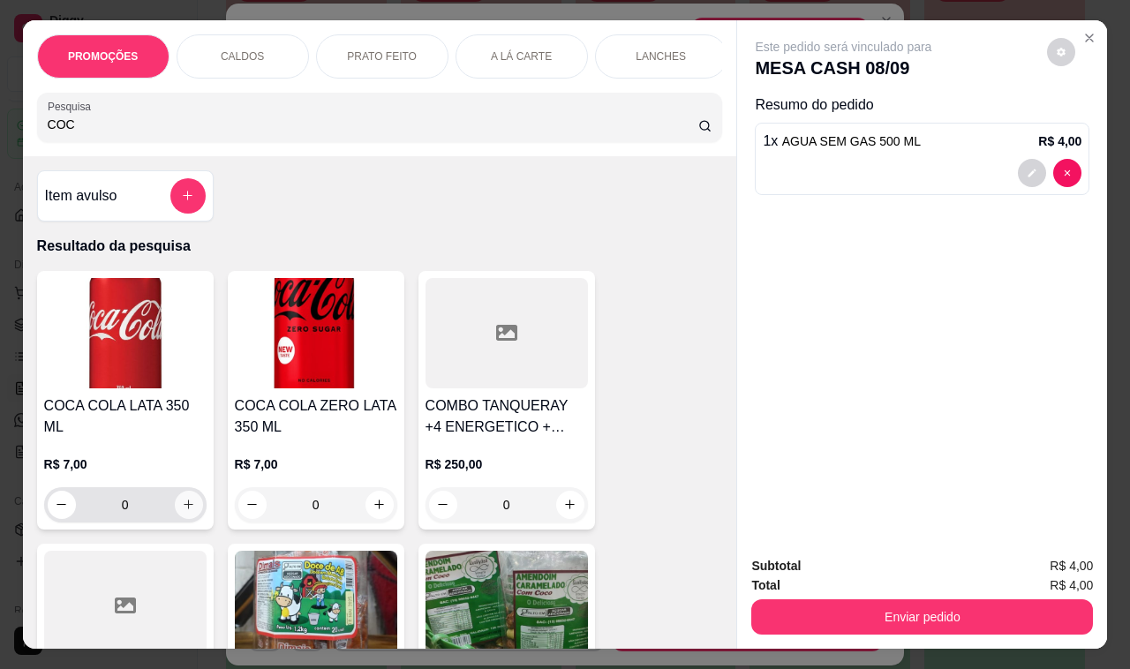
type input "COC"
click at [182, 498] on icon "increase-product-quantity" at bounding box center [188, 504] width 13 height 13
type input "1"
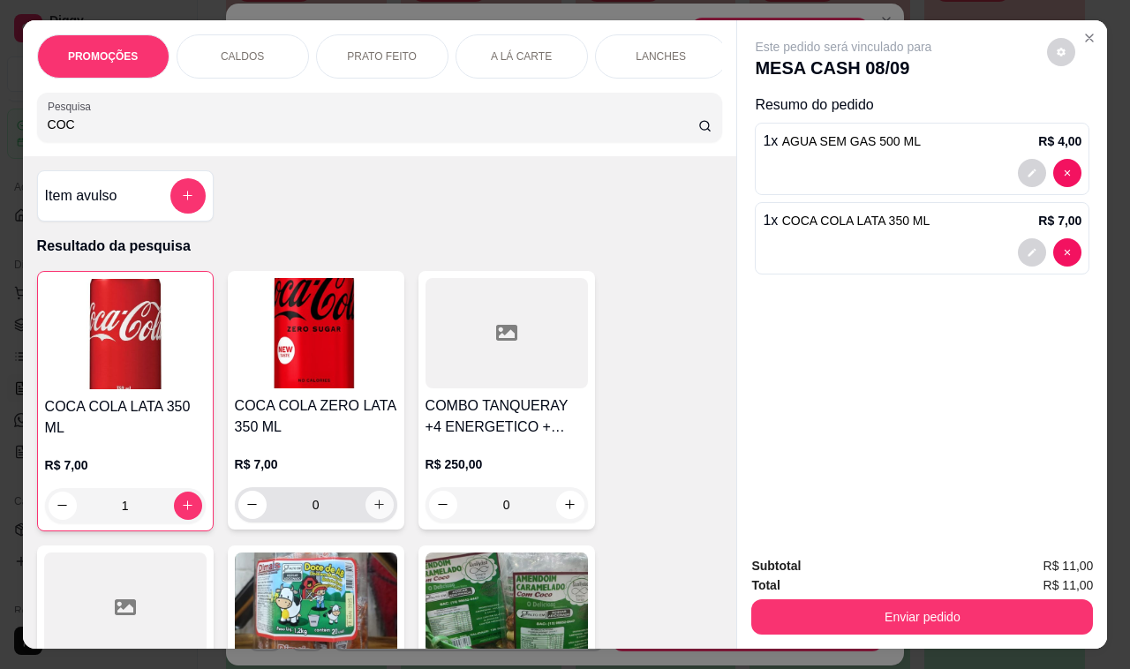
click at [375, 511] on icon "increase-product-quantity" at bounding box center [379, 504] width 13 height 13
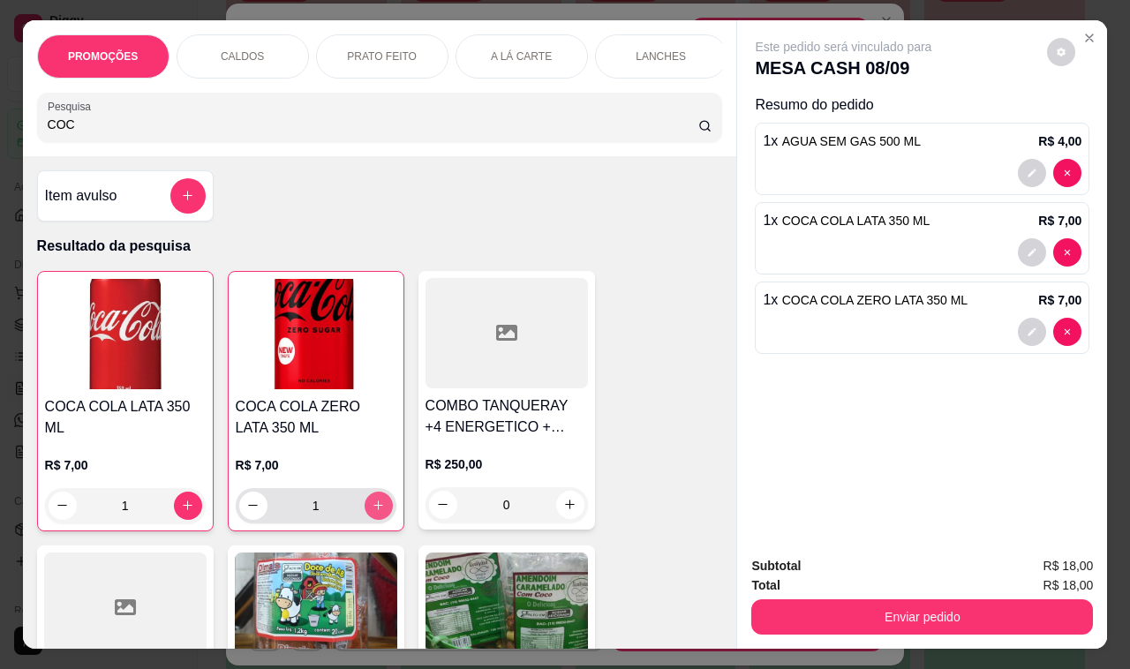
type input "1"
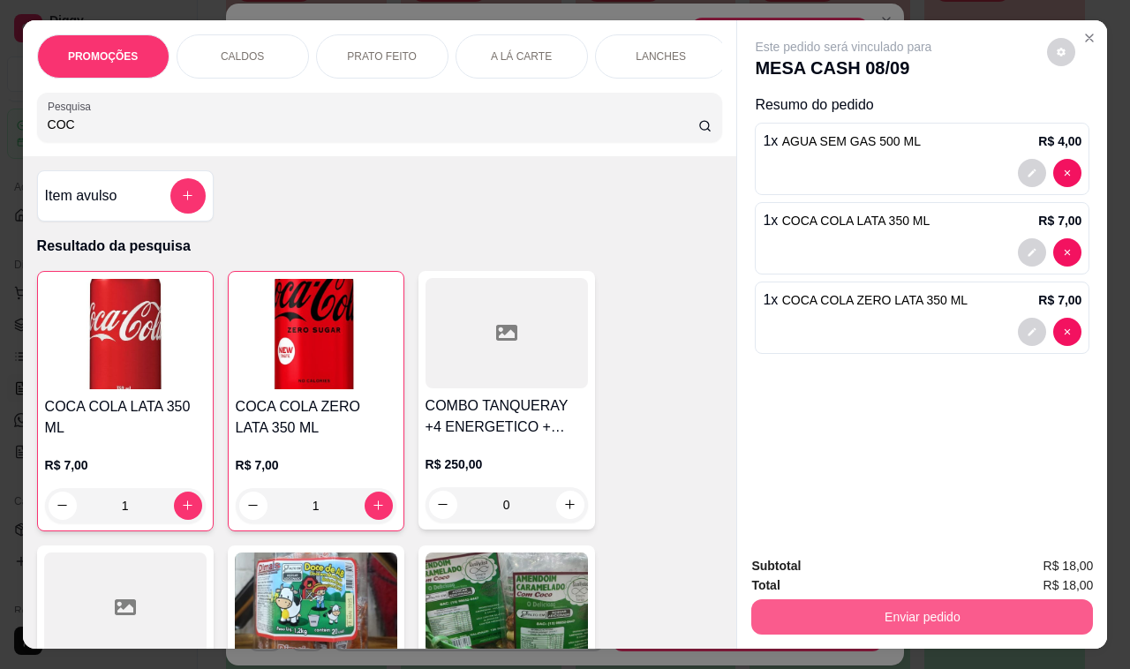
click at [956, 607] on button "Enviar pedido" at bounding box center [922, 616] width 342 height 35
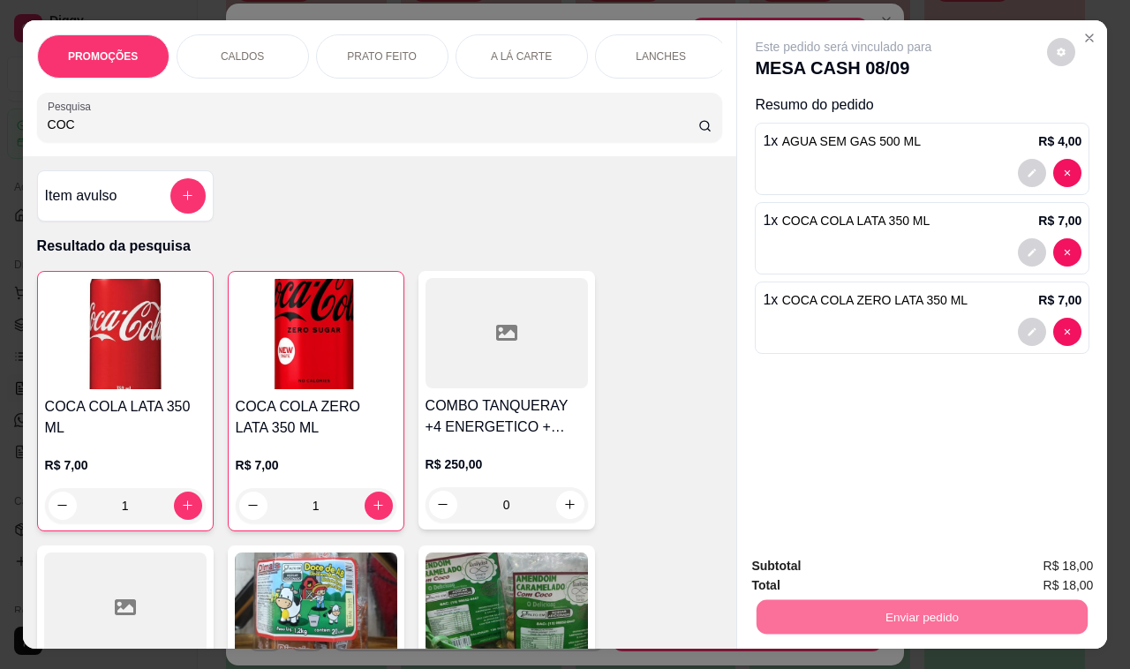
click at [918, 568] on button "Não registrar e enviar pedido" at bounding box center [862, 565] width 178 height 33
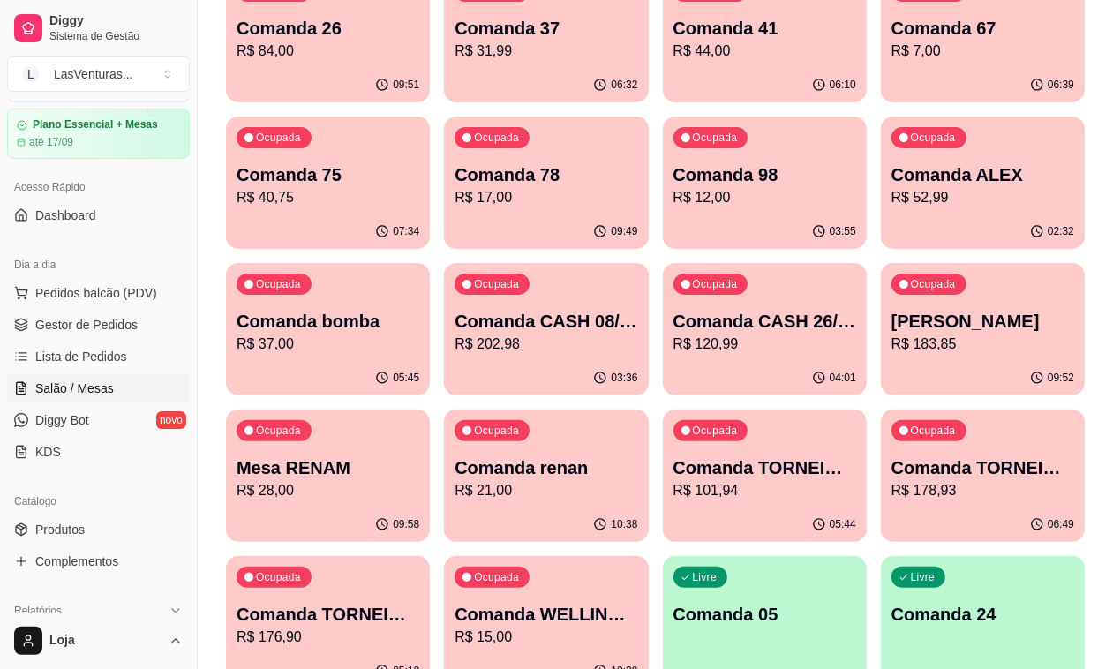
click at [674, 163] on p "Comanda 98" at bounding box center [765, 174] width 183 height 25
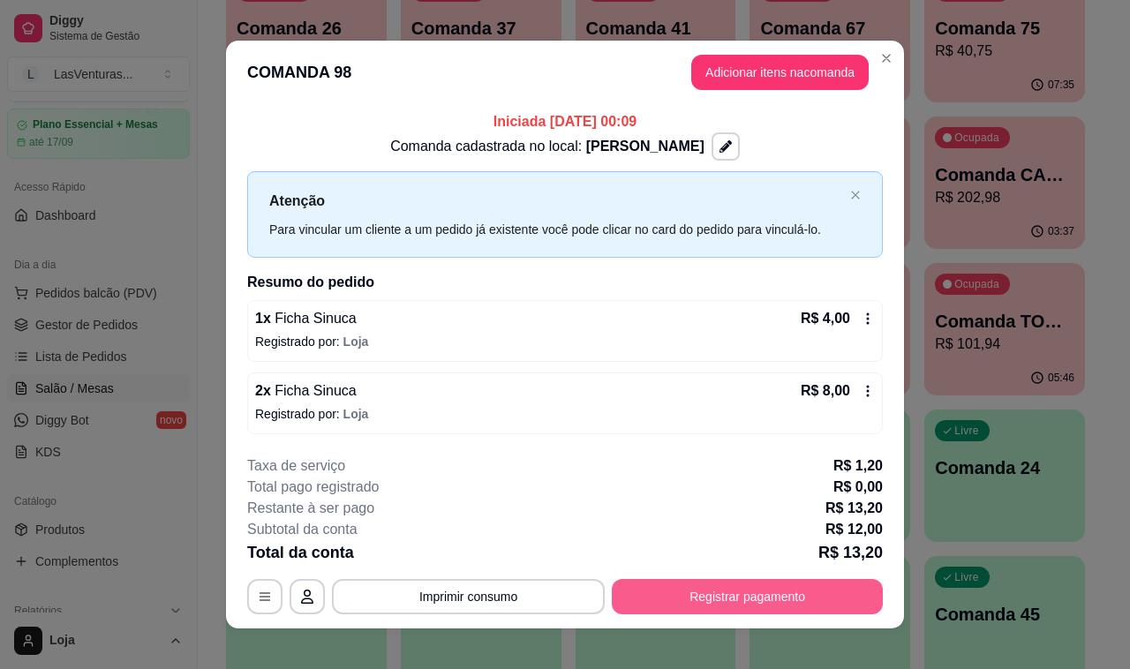
click at [720, 603] on button "Registrar pagamento" at bounding box center [747, 596] width 271 height 35
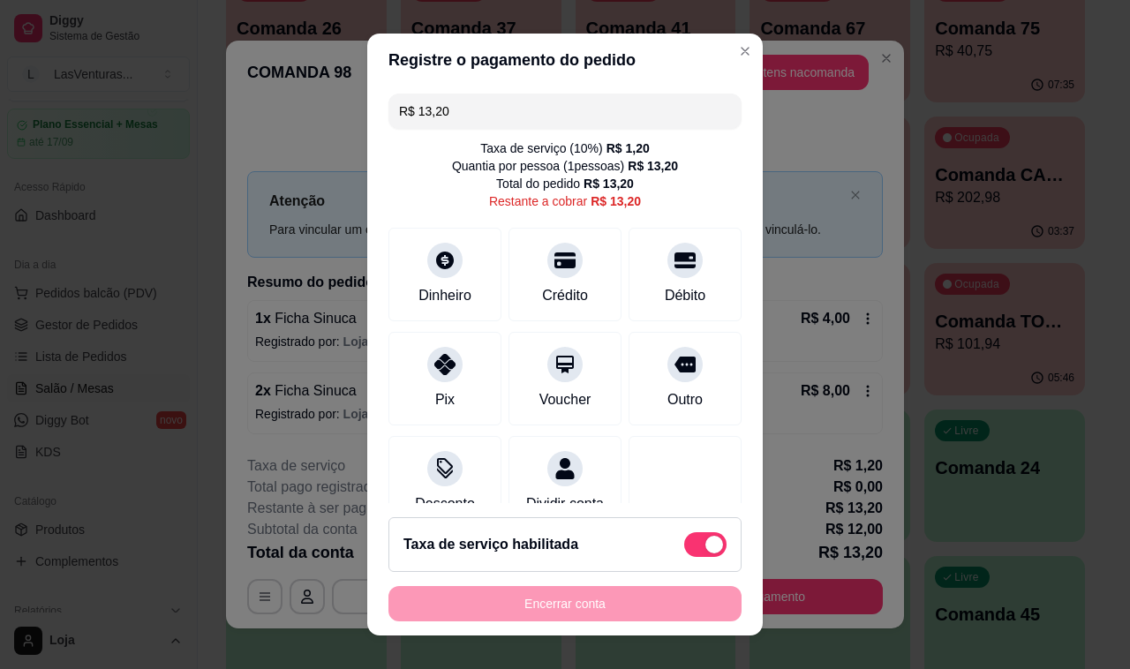
click at [705, 544] on span at bounding box center [714, 545] width 18 height 18
click at [691, 548] on input "checkbox" at bounding box center [688, 553] width 11 height 11
checkbox input "true"
type input "R$ 12,00"
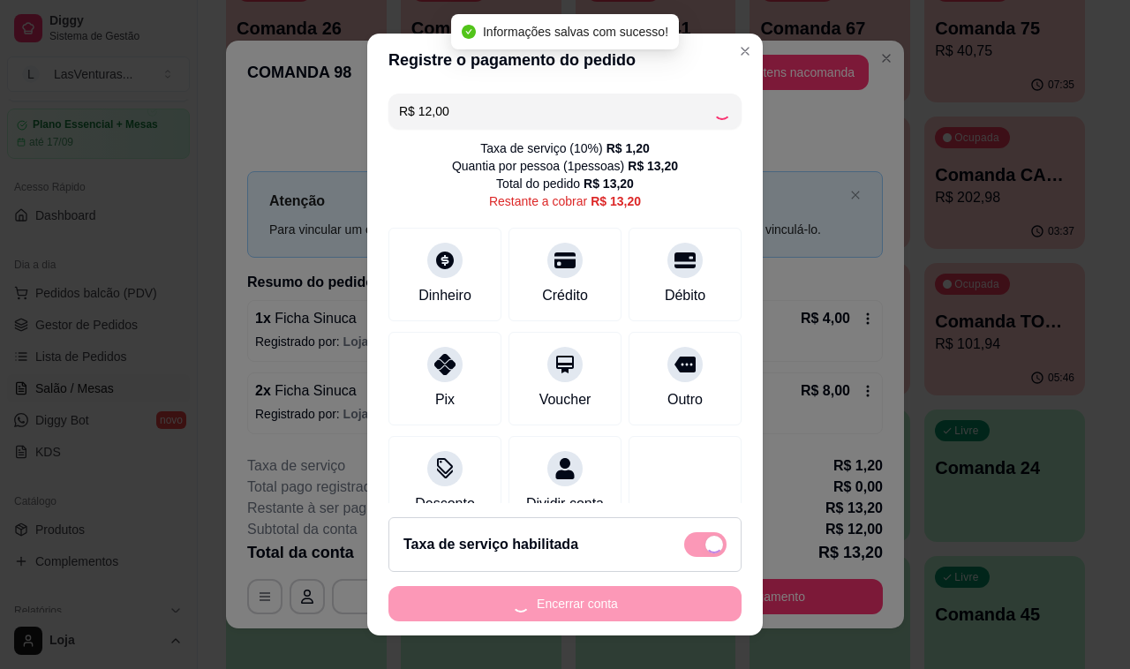
checkbox input "false"
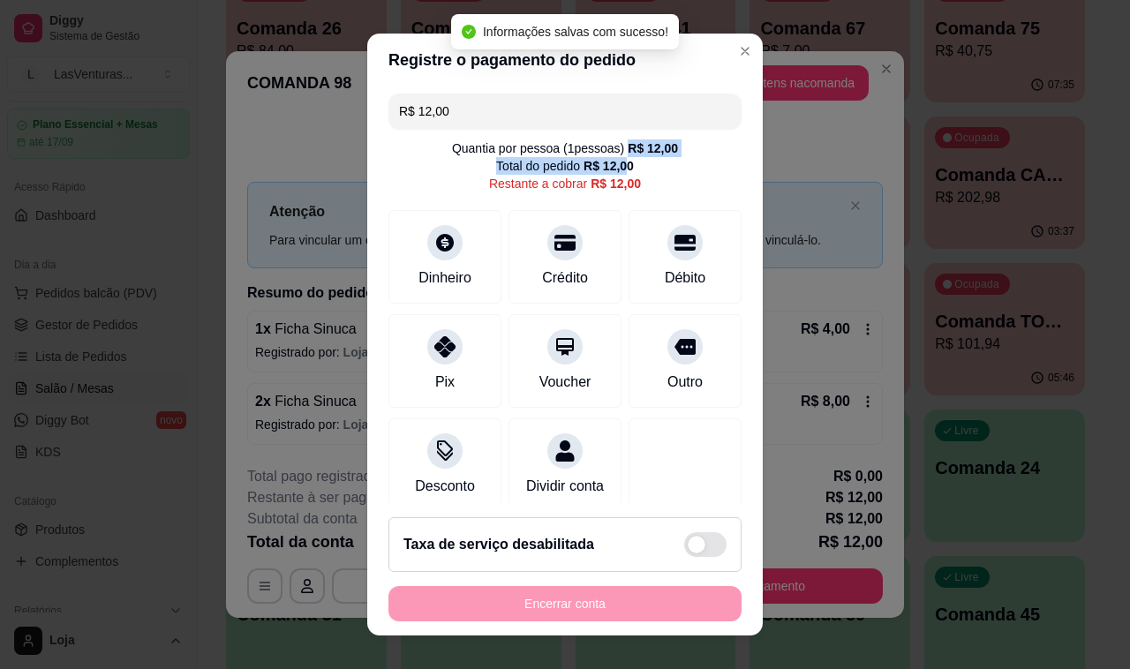
drag, startPoint x: 634, startPoint y: 155, endPoint x: 654, endPoint y: 164, distance: 22.1
click at [664, 156] on div "Quantia por pessoa ( 1 pessoas) R$ 12,00 Total do pedido R$ 12,00 Restante a co…" at bounding box center [564, 165] width 353 height 53
click at [651, 169] on div "Quantia por pessoa ( 1 pessoas) R$ 12,00 Total do pedido R$ 12,00 Restante a co…" at bounding box center [564, 165] width 353 height 53
